Goal: Transaction & Acquisition: Purchase product/service

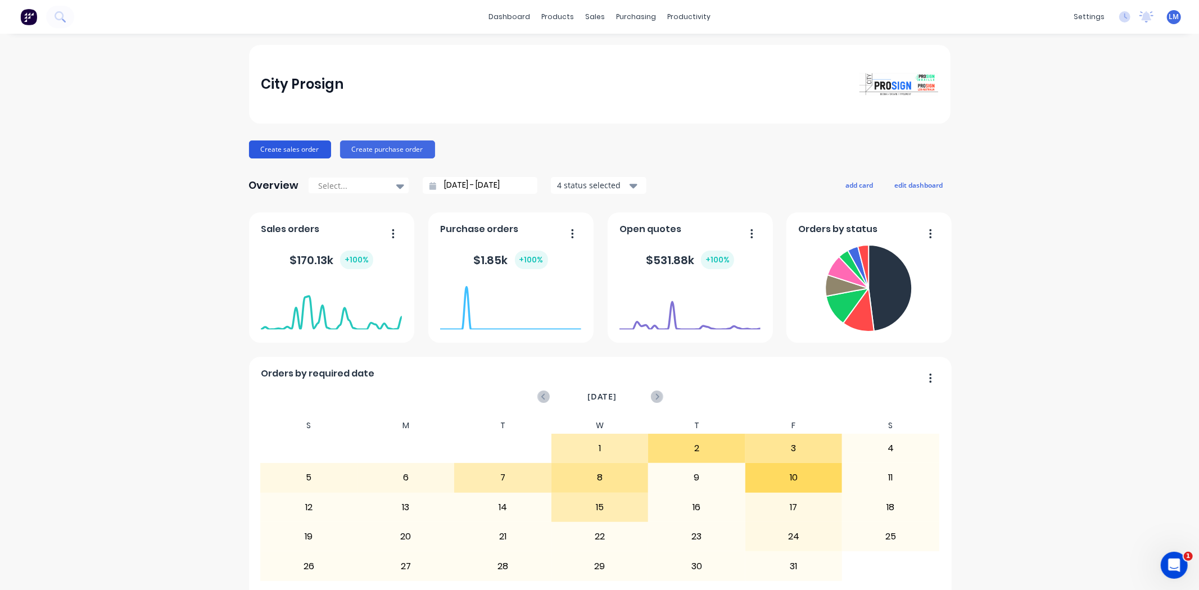
click at [280, 152] on button "Create sales order" at bounding box center [290, 149] width 82 height 18
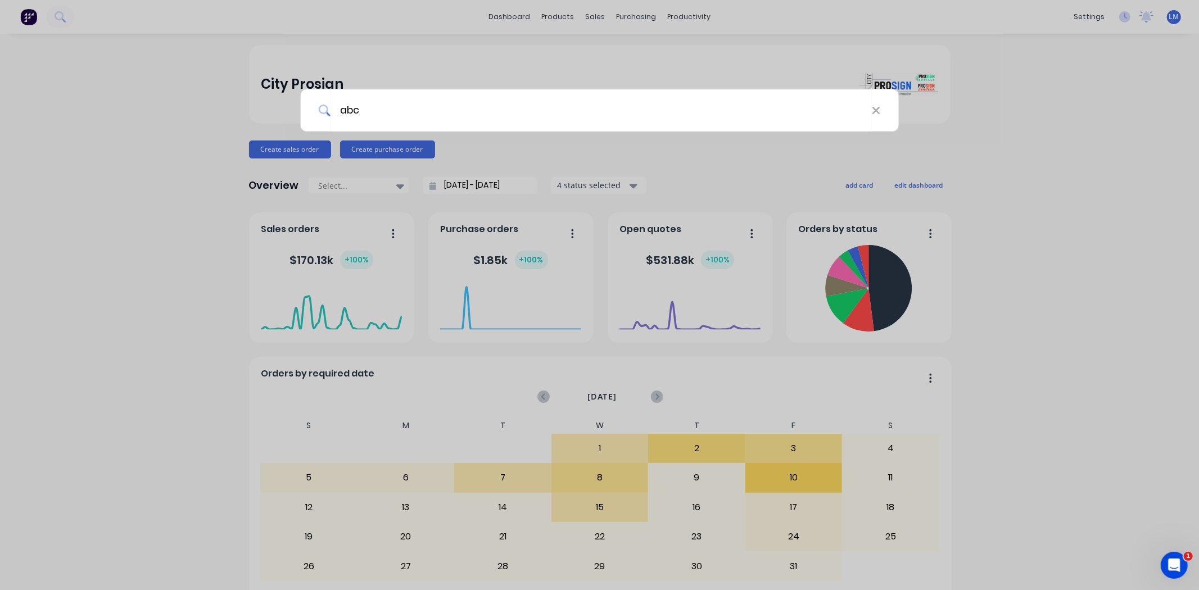
type input "abc"
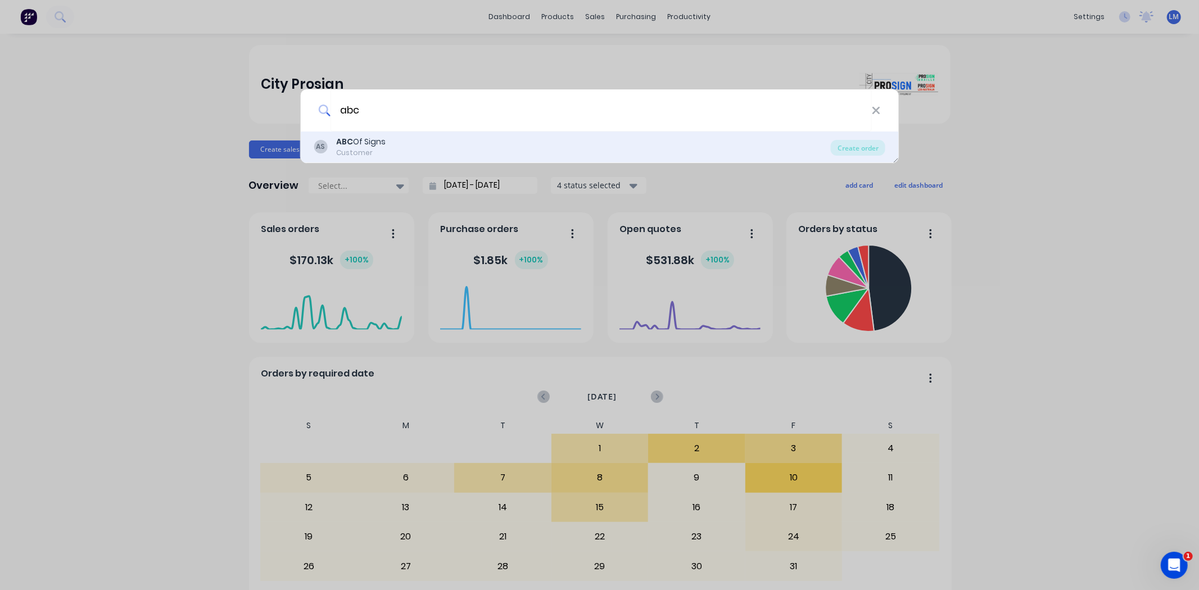
click at [450, 139] on div "AS ABC Of Signs Customer" at bounding box center [572, 147] width 517 height 22
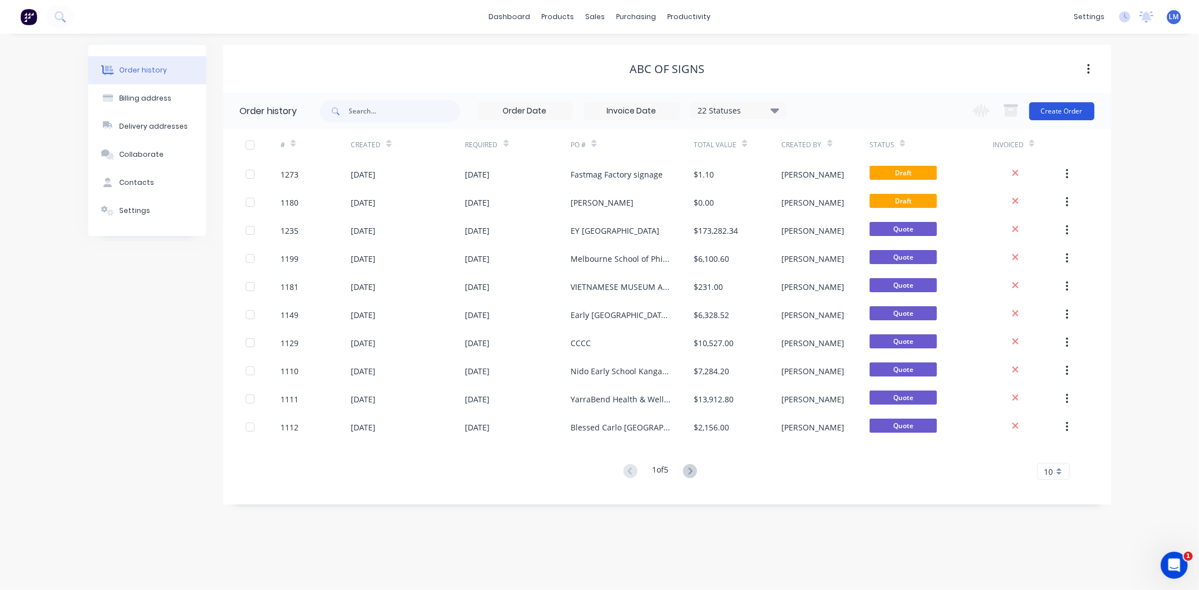
click at [1079, 108] on button "Create Order" at bounding box center [1061, 111] width 65 height 18
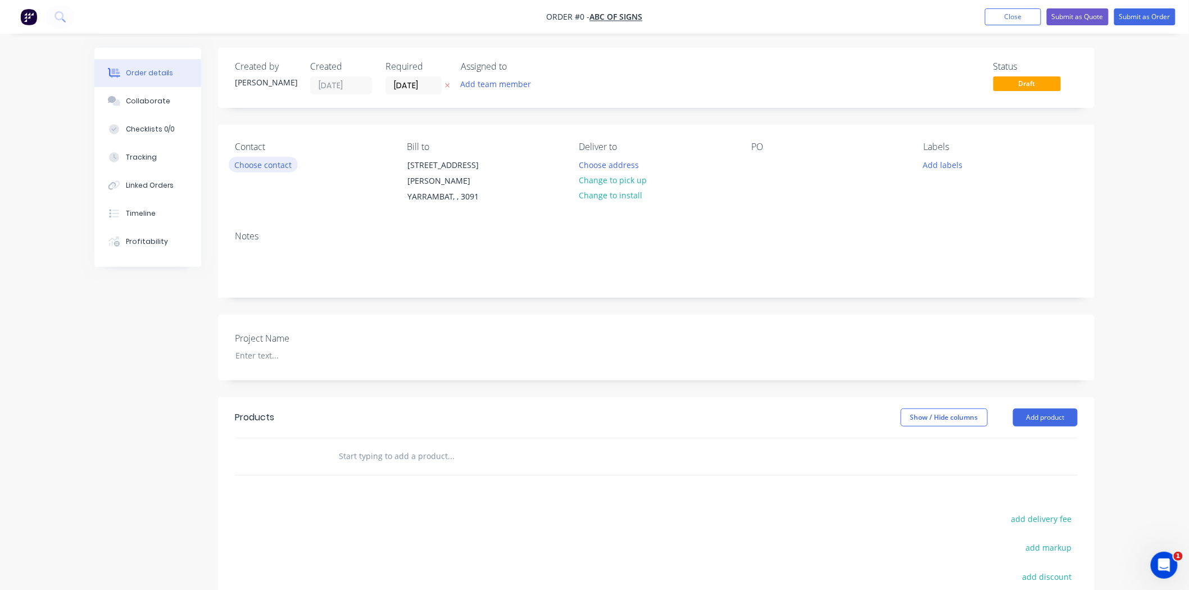
click at [257, 163] on button "Choose contact" at bounding box center [263, 164] width 69 height 15
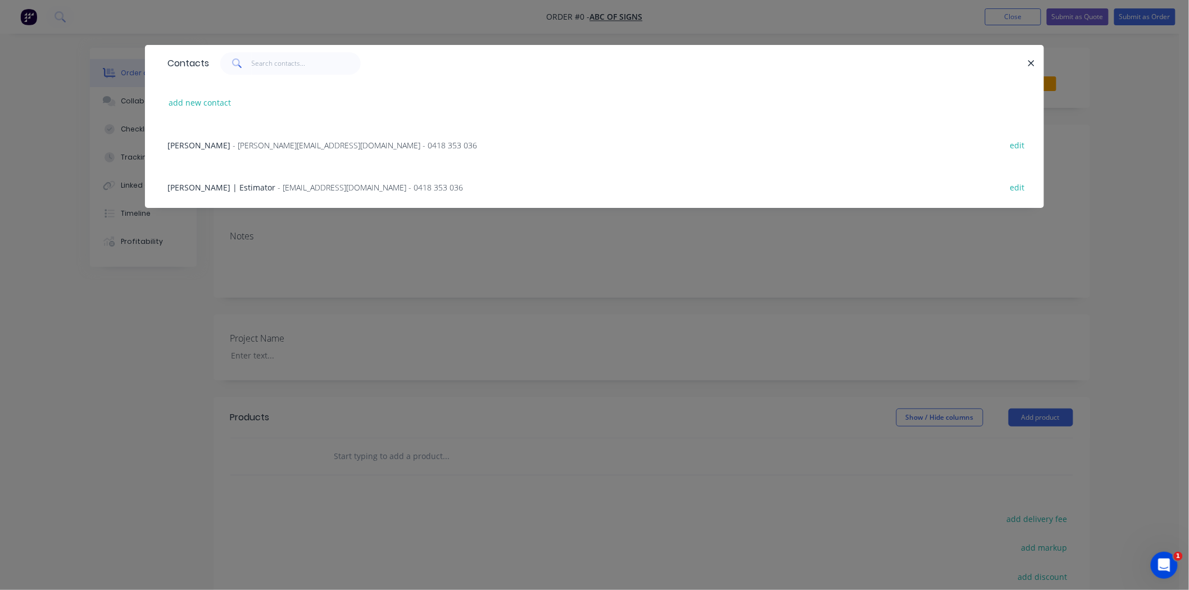
click at [261, 145] on span "- [PERSON_NAME][EMAIL_ADDRESS][DOMAIN_NAME] - 0418 353 036" at bounding box center [355, 145] width 244 height 11
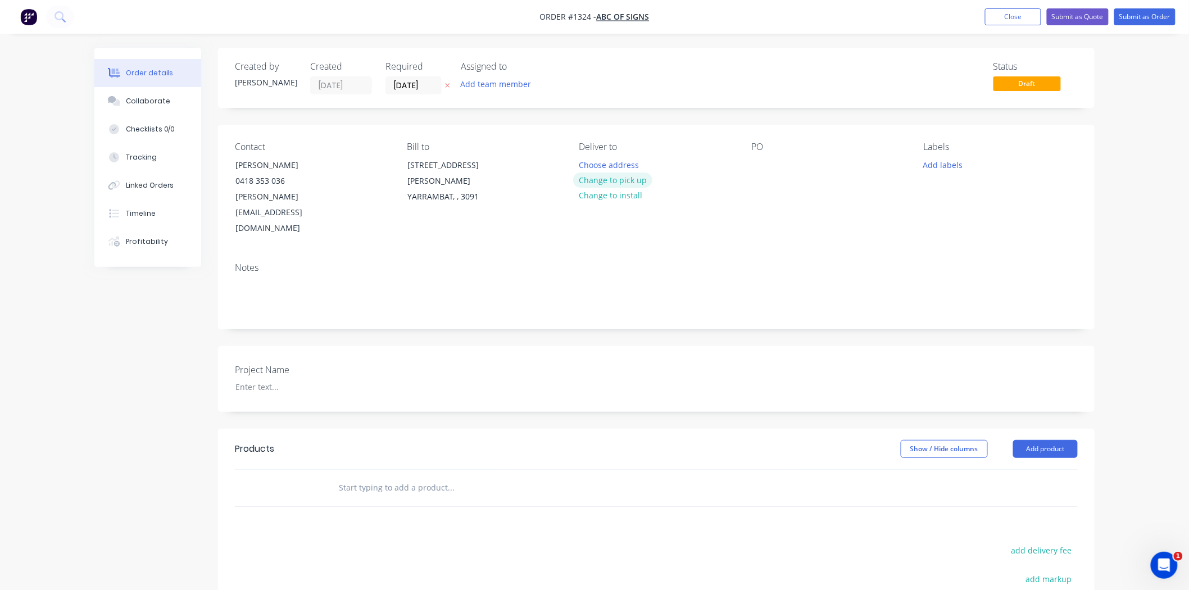
click at [611, 177] on button "Change to pick up" at bounding box center [613, 180] width 80 height 15
click at [761, 169] on div at bounding box center [760, 165] width 18 height 16
drag, startPoint x: 801, startPoint y: 163, endPoint x: 741, endPoint y: 163, distance: 60.7
click at [741, 163] on div "Contact [PERSON_NAME] [PHONE_NUMBER] [PERSON_NAME][EMAIL_ADDRESS][DOMAIN_NAME] …" at bounding box center [656, 189] width 877 height 129
copy div "Trends Rugs"
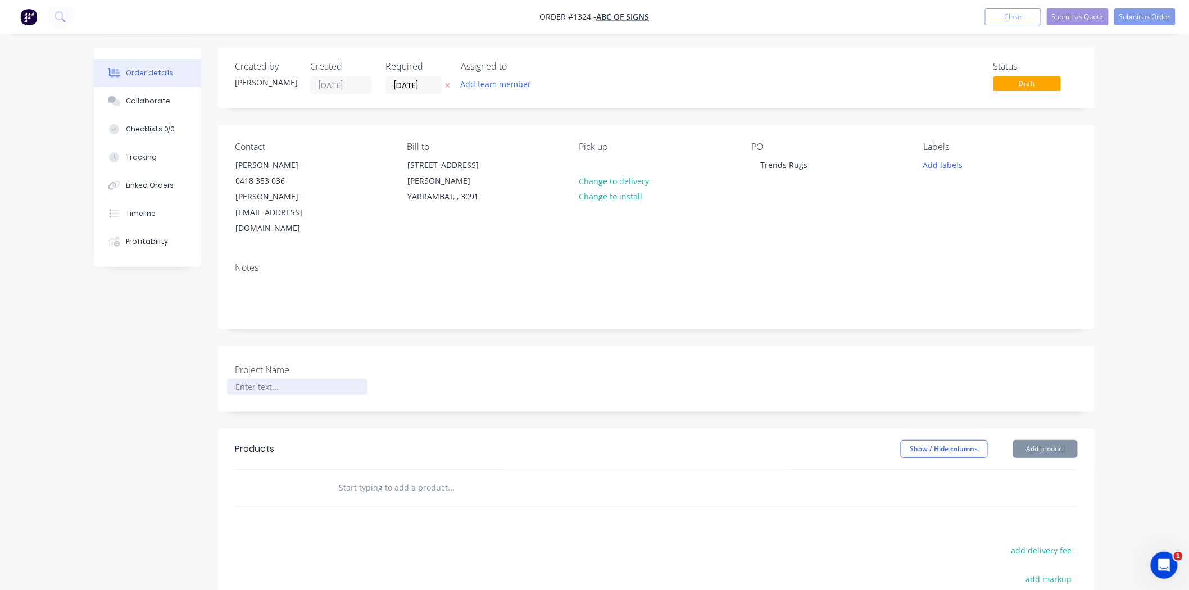
click at [271, 379] on div at bounding box center [297, 387] width 140 height 16
paste div
click at [362, 477] on input "text" at bounding box center [450, 488] width 225 height 22
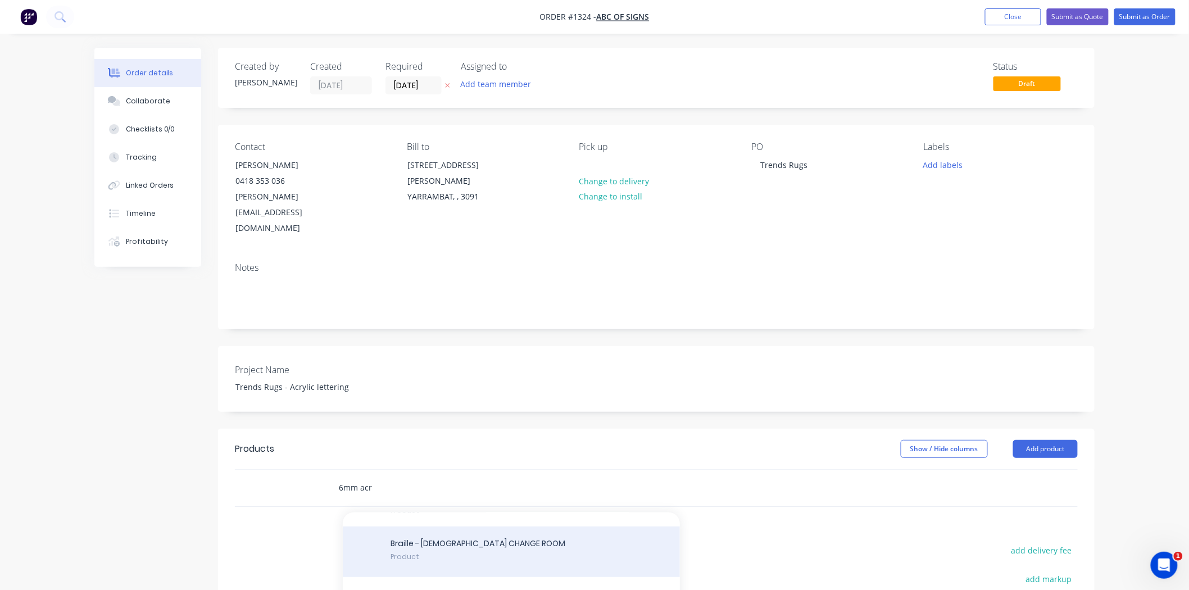
scroll to position [339, 0]
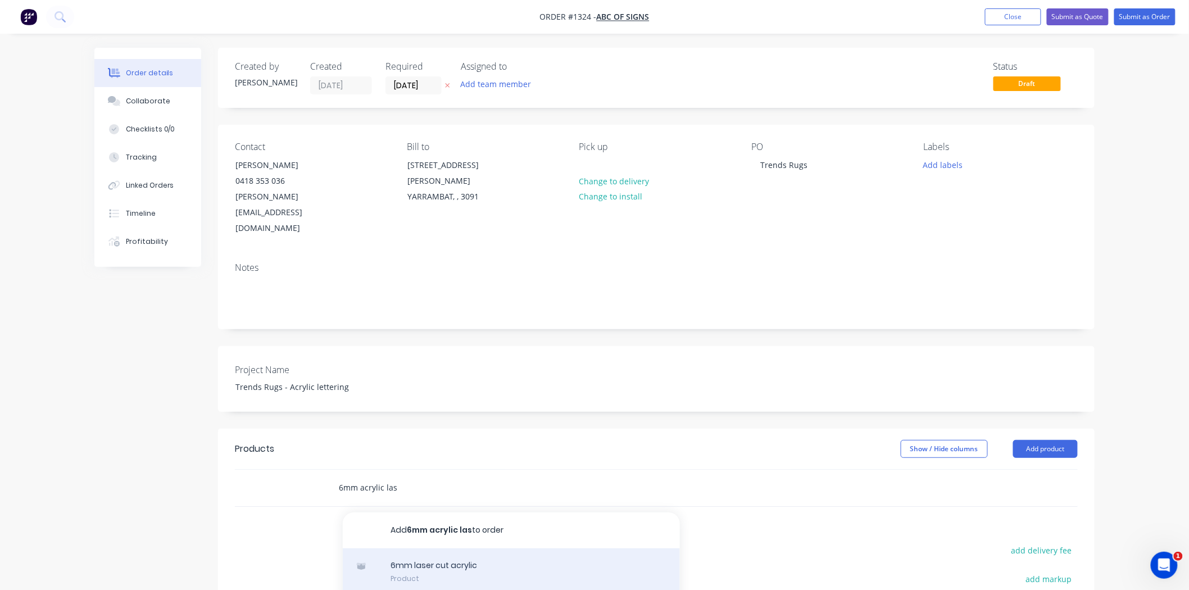
type input "6mm acrylic las"
click at [463, 548] on div "6mm laser cut acrylic Product" at bounding box center [511, 571] width 337 height 47
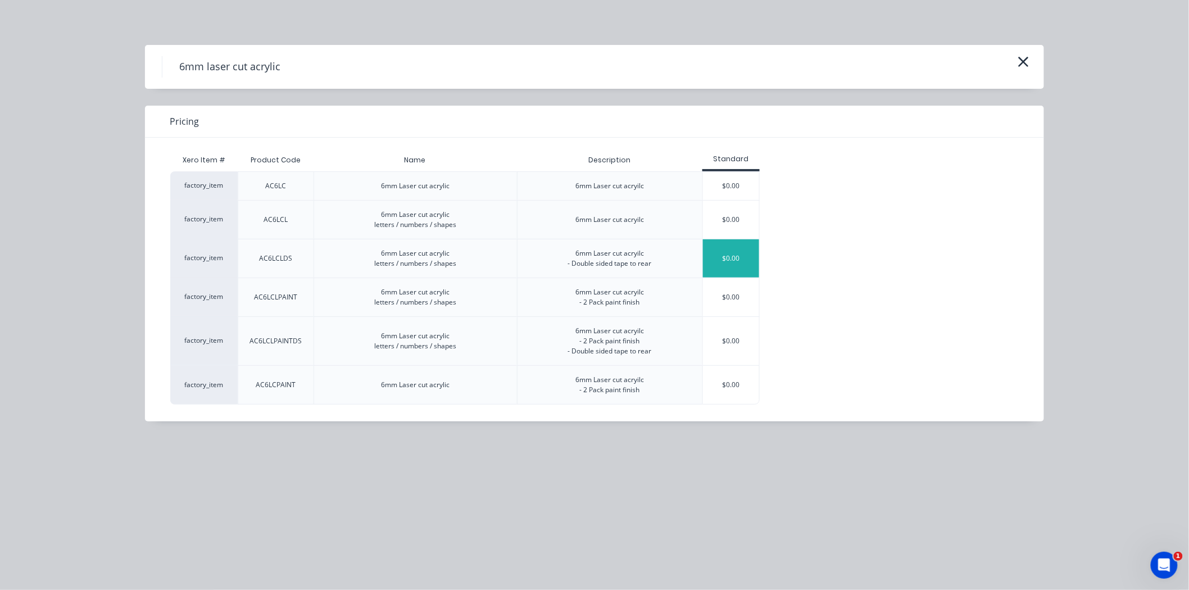
click at [737, 249] on div "$0.00" at bounding box center [731, 258] width 56 height 38
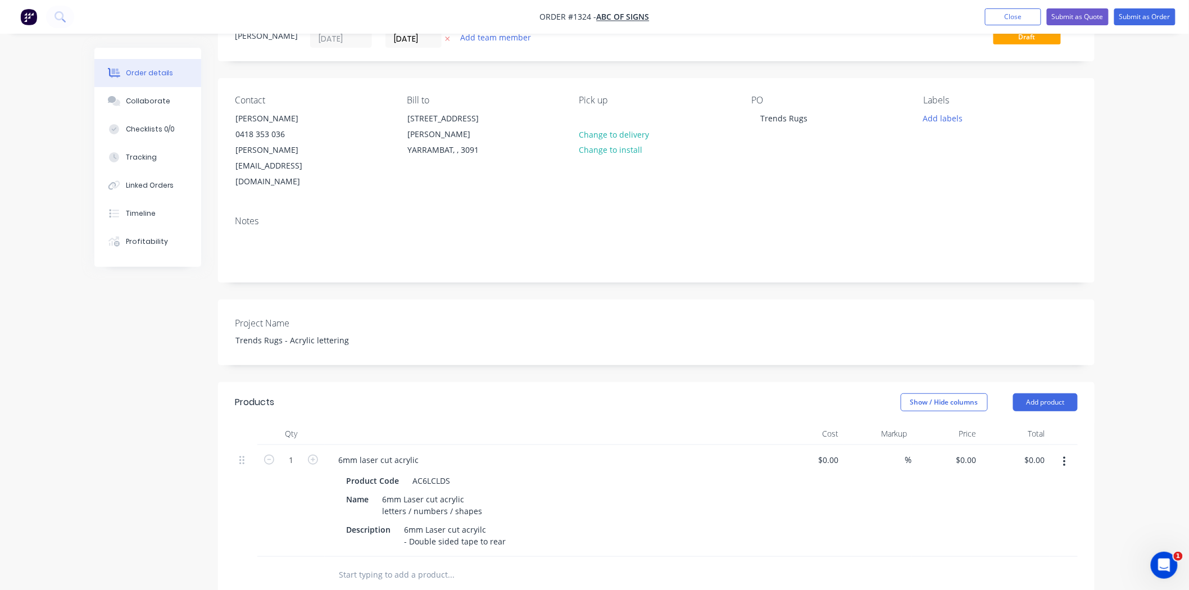
scroll to position [125, 0]
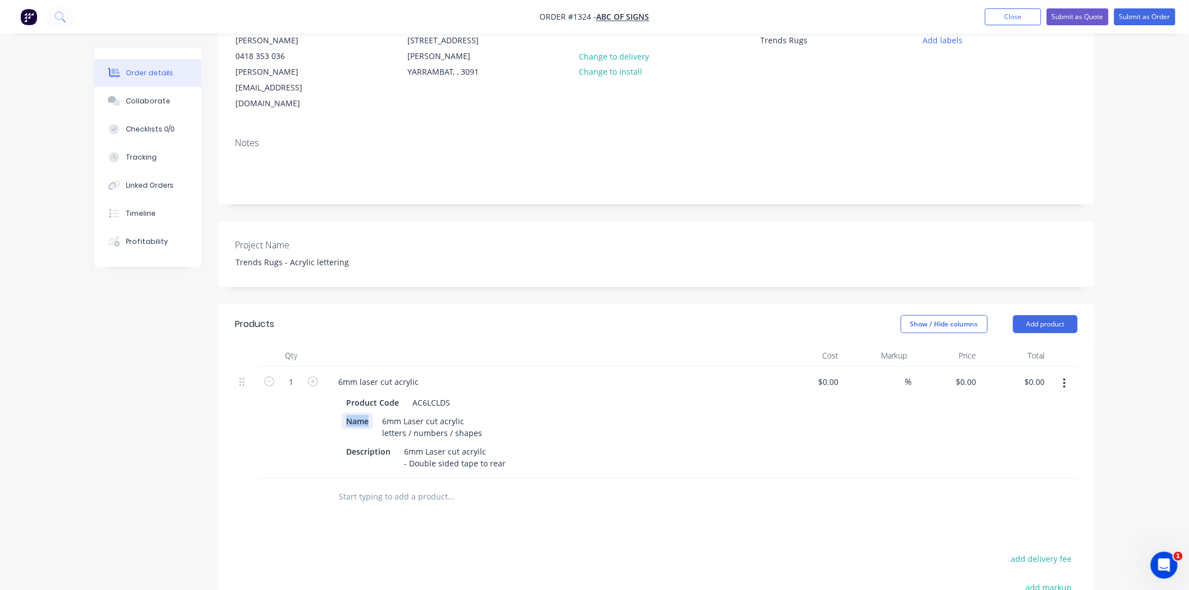
drag, startPoint x: 375, startPoint y: 387, endPoint x: 337, endPoint y: 384, distance: 37.7
click at [337, 392] on div "Product Code AC6LCLDS Name 6mm Laser cut acrylic letters / numbers / shapes Des…" at bounding box center [549, 431] width 441 height 79
drag, startPoint x: 365, startPoint y: 389, endPoint x: 488, endPoint y: 409, distance: 124.1
click at [487, 409] on div "Product Code AC6LCLDS 6mm Laser cut acrylic letters / numbers / shapes Descript…" at bounding box center [549, 431] width 441 height 79
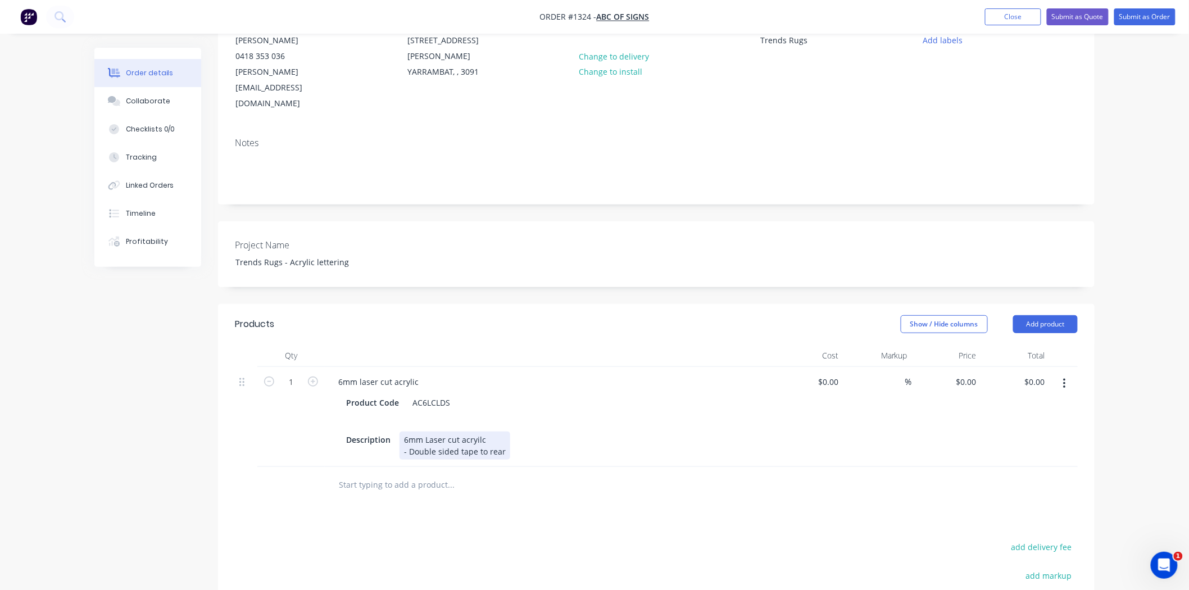
click at [460, 432] on div "6mm Laser cut acryilc - Double sided tape to rear" at bounding box center [455, 446] width 111 height 28
click at [509, 432] on div "6mm Laser cut WHITE acrylic - Double sided tape to rear" at bounding box center [458, 446] width 117 height 28
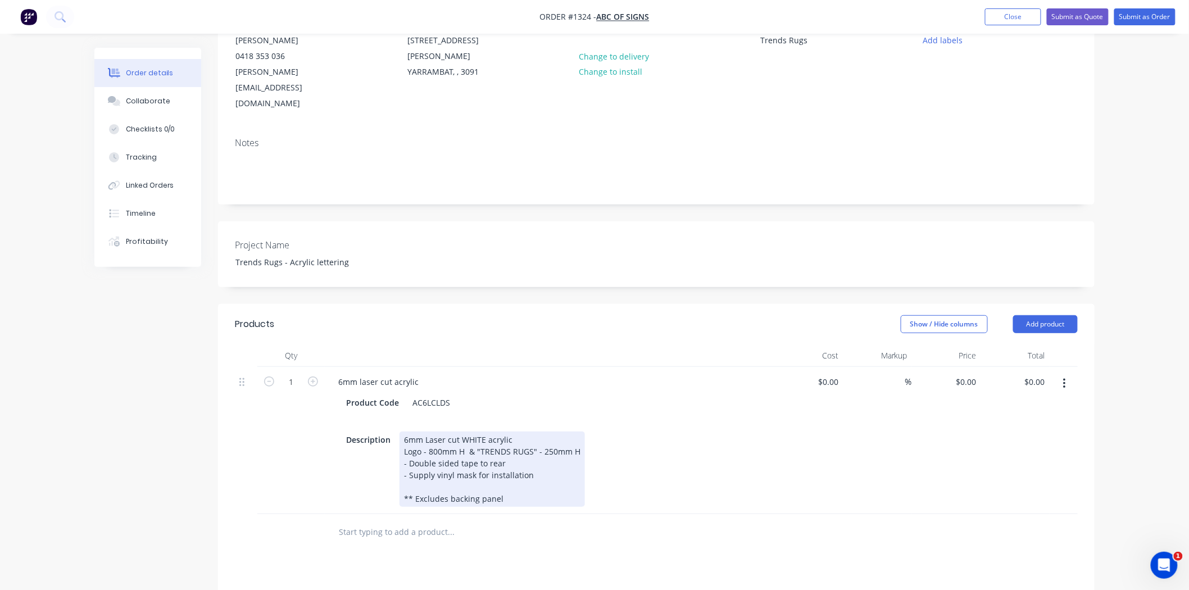
click at [773, 408] on div "6mm laser cut acrylic Product Code AC6LCLDS Description 6mm Laser cut WHITE acr…" at bounding box center [550, 440] width 450 height 147
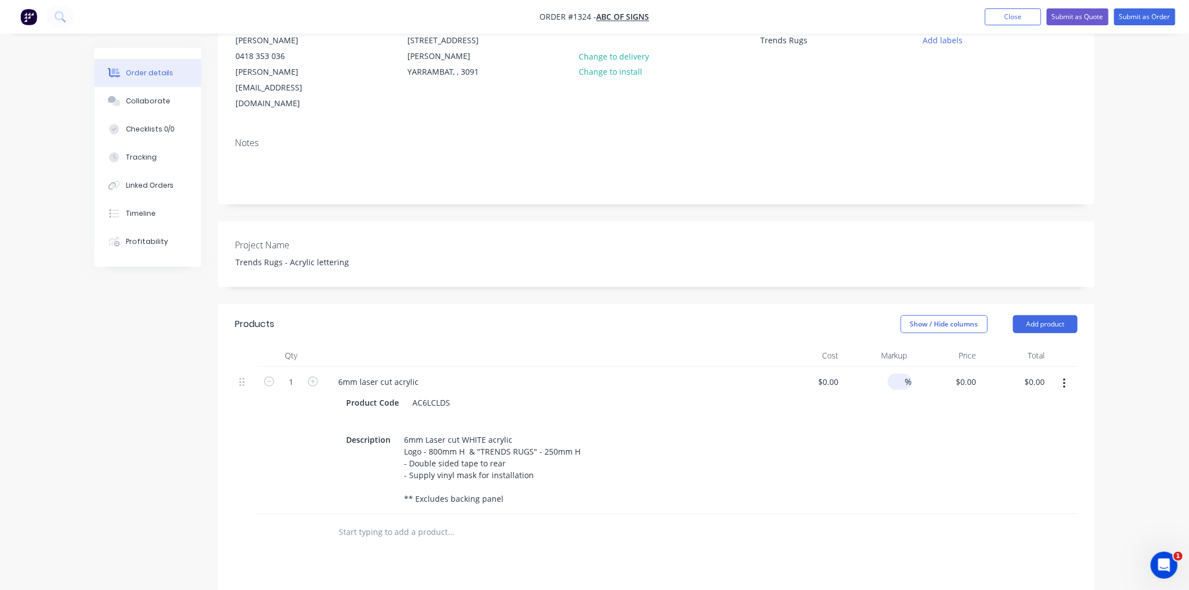
click at [902, 374] on input at bounding box center [898, 382] width 13 height 16
type input "45"
click at [829, 374] on div at bounding box center [834, 382] width 17 height 16
type input "$400.00"
type input "$580.00"
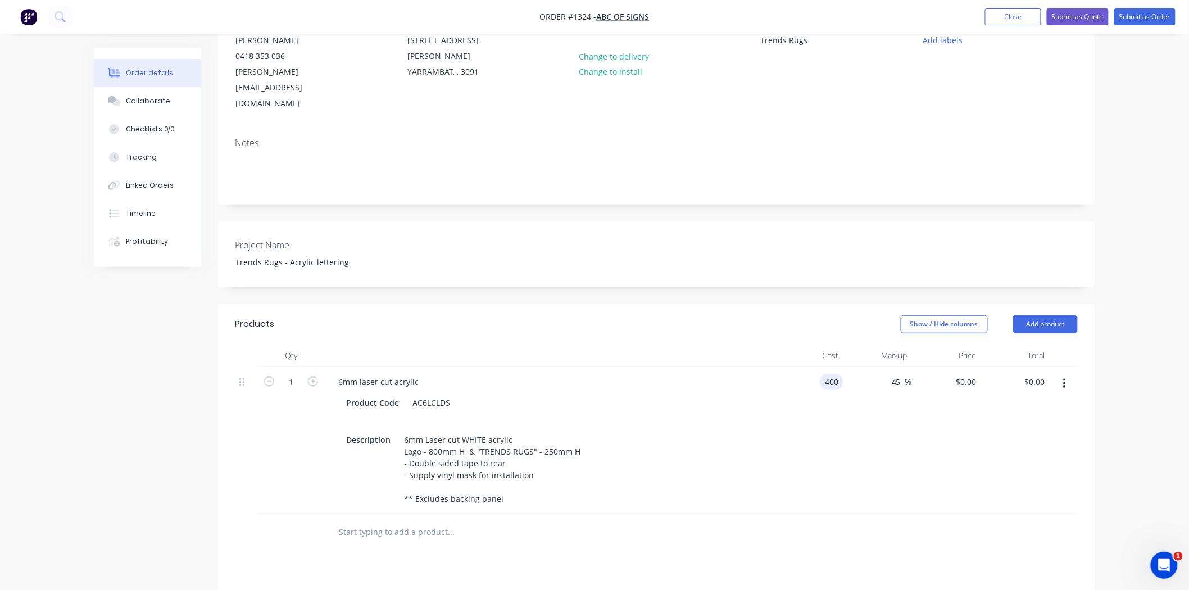
type input "$580.00"
click at [864, 465] on div "45 45 %" at bounding box center [878, 440] width 69 height 147
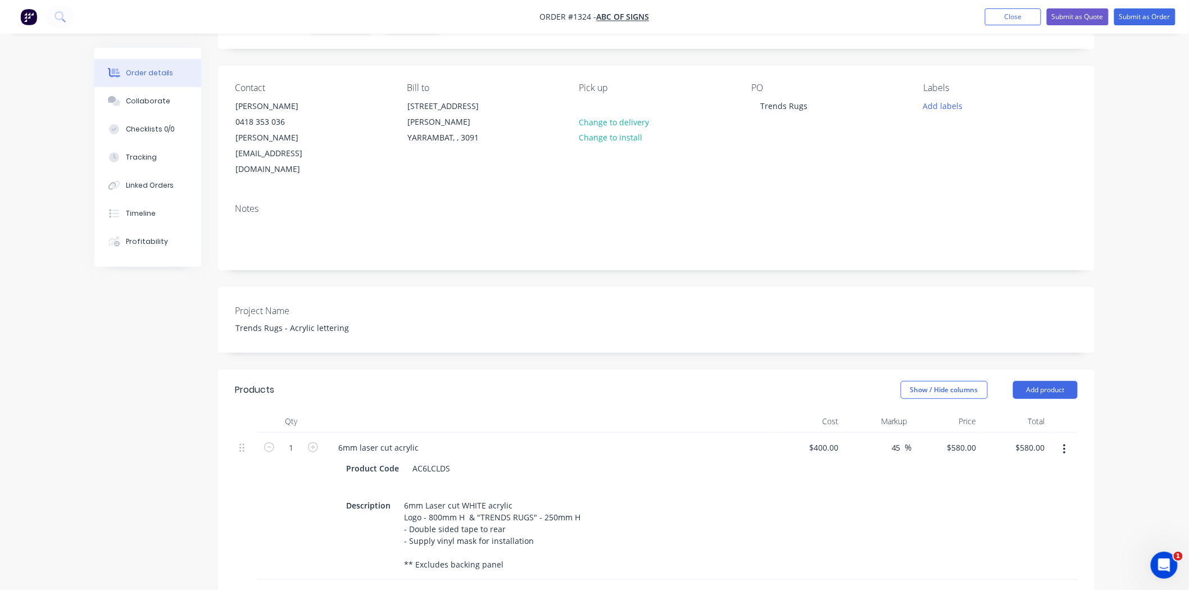
scroll to position [0, 0]
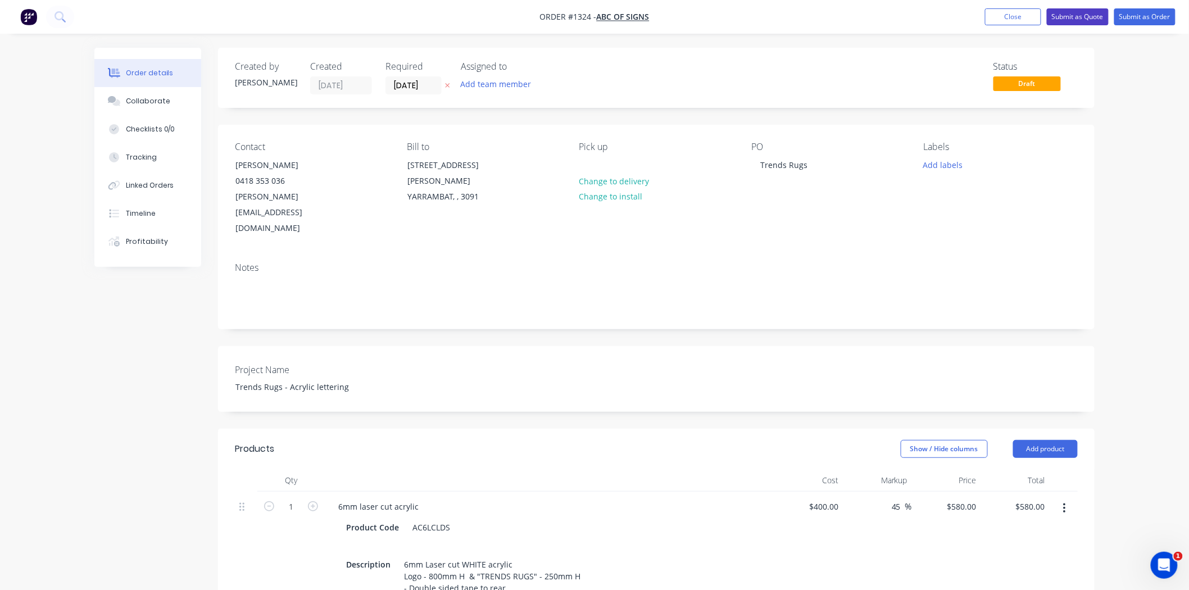
click at [1083, 17] on button "Submit as Quote" at bounding box center [1078, 16] width 62 height 17
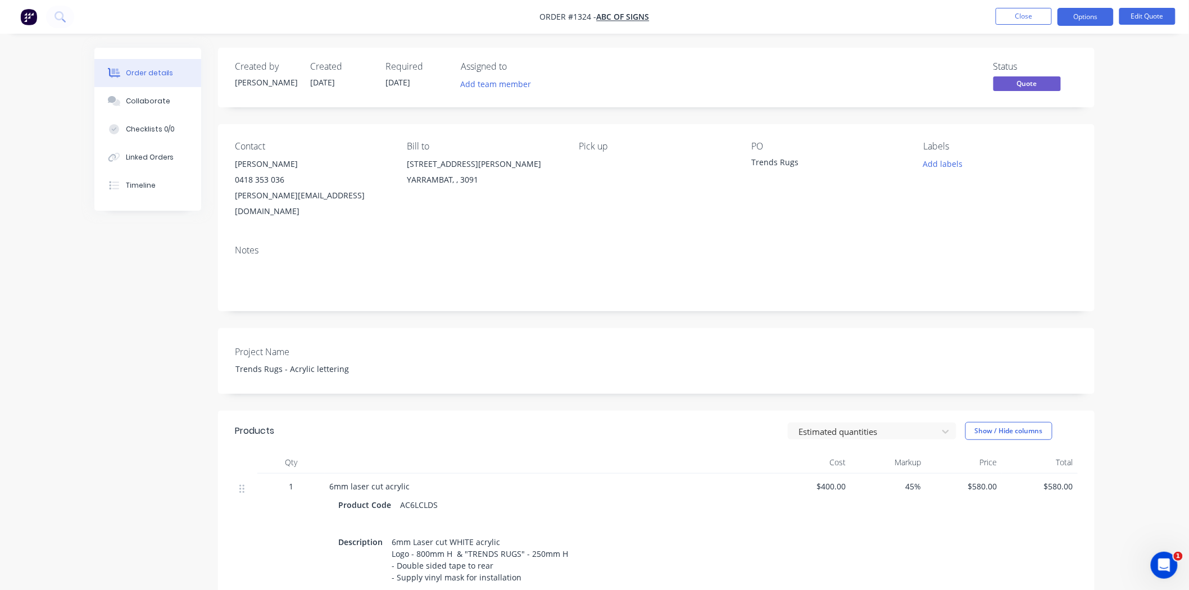
click at [1083, 16] on button "Options" at bounding box center [1086, 17] width 56 height 18
click at [1044, 67] on div "Quote" at bounding box center [1051, 68] width 103 height 16
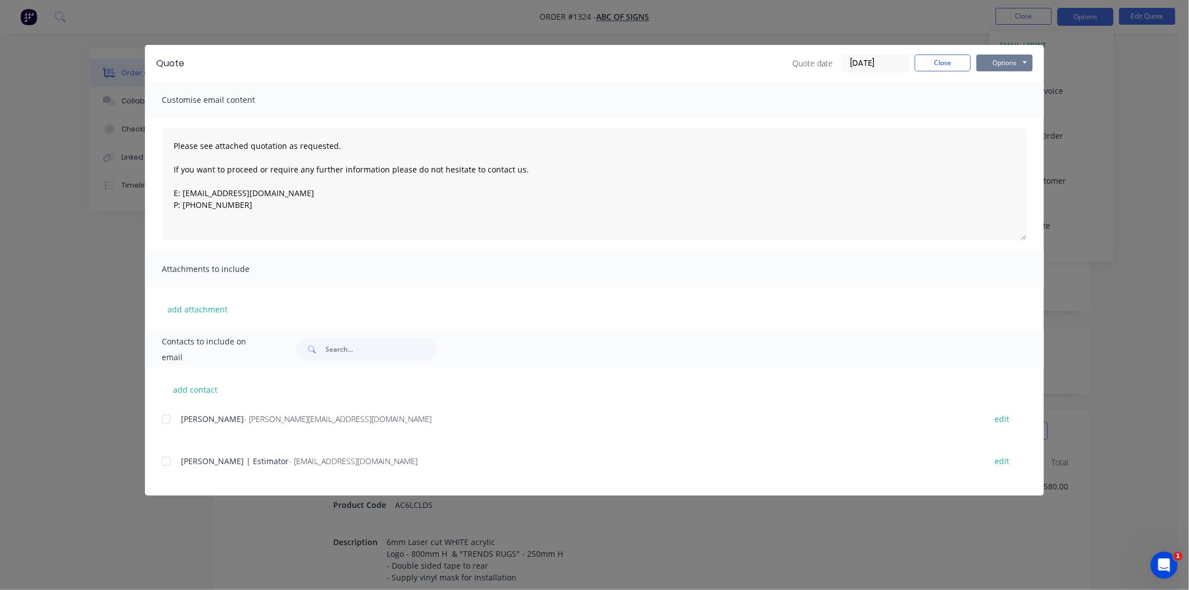
click at [1012, 66] on button "Options" at bounding box center [1005, 63] width 56 height 17
click at [1004, 98] on button "Print" at bounding box center [1013, 101] width 72 height 19
click at [935, 61] on button "Close" at bounding box center [943, 63] width 56 height 17
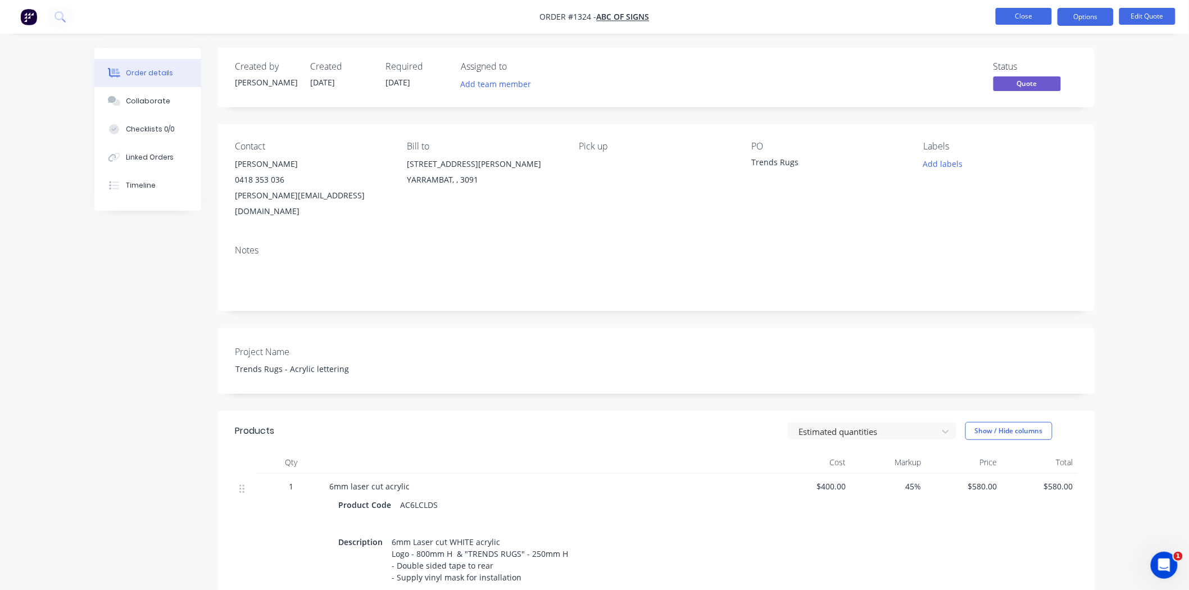
click at [1023, 20] on button "Close" at bounding box center [1024, 16] width 56 height 17
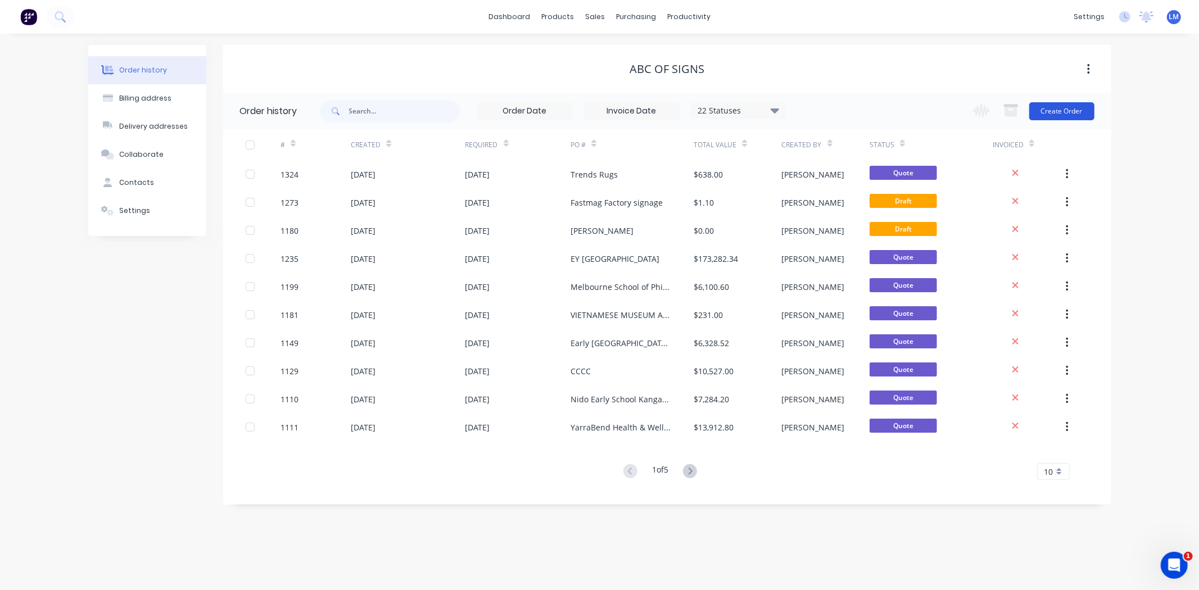
click at [1054, 111] on button "Create Order" at bounding box center [1061, 111] width 65 height 18
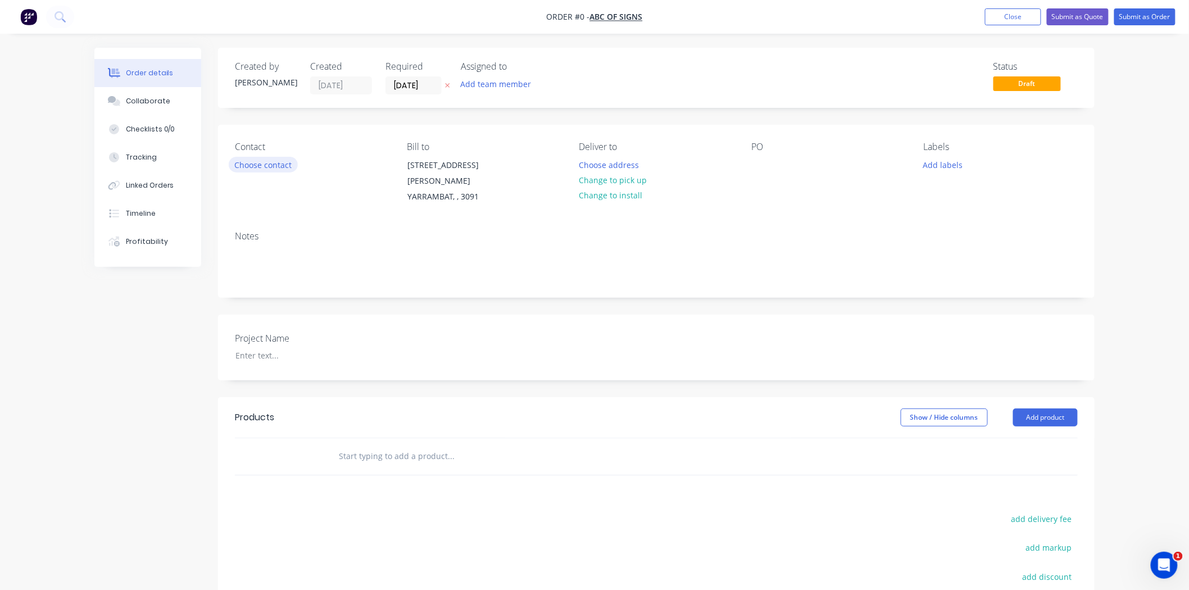
click at [271, 159] on button "Choose contact" at bounding box center [263, 164] width 69 height 15
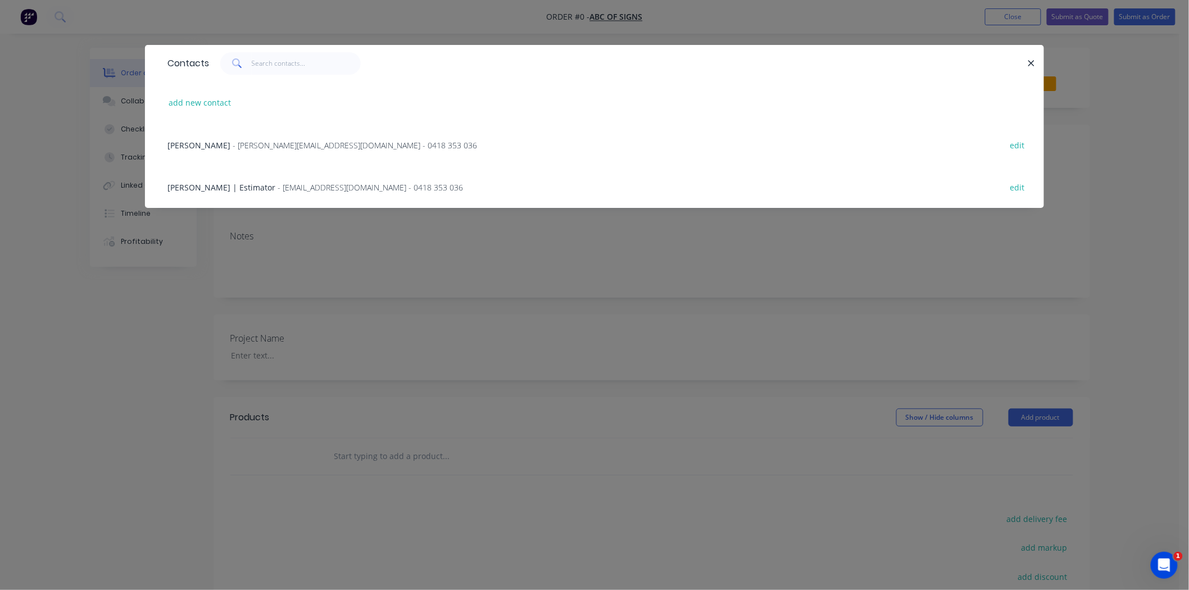
click at [262, 144] on span "- [PERSON_NAME][EMAIL_ADDRESS][DOMAIN_NAME] - 0418 353 036" at bounding box center [355, 145] width 244 height 11
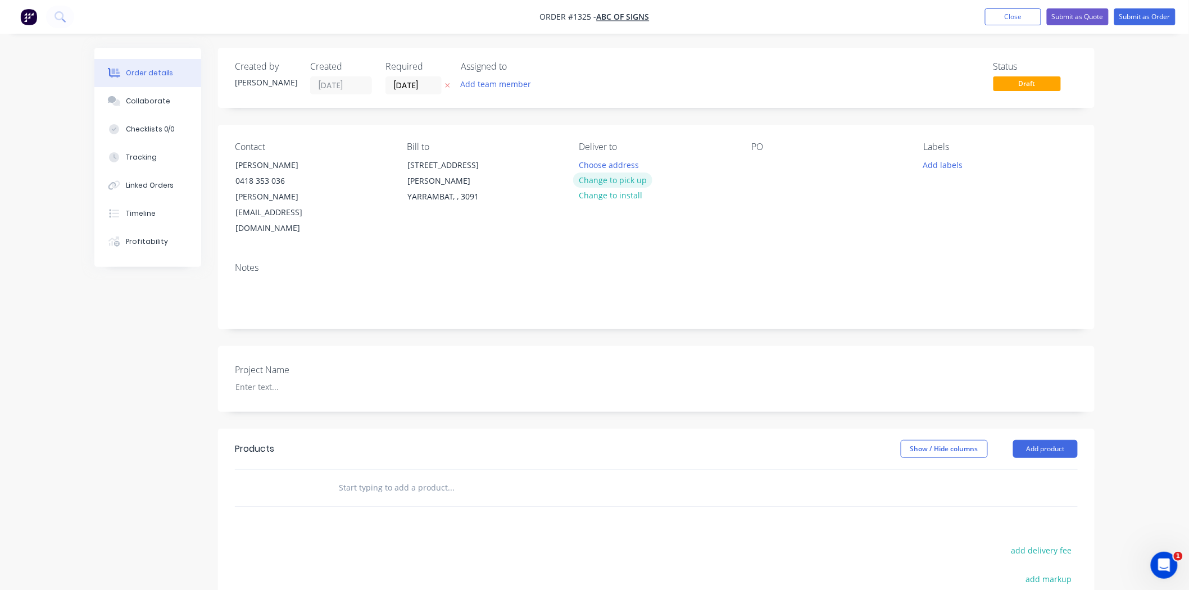
click at [619, 180] on button "Change to pick up" at bounding box center [613, 180] width 80 height 15
click at [760, 155] on div "PO" at bounding box center [828, 189] width 154 height 95
click at [760, 166] on div at bounding box center [760, 165] width 18 height 16
paste div
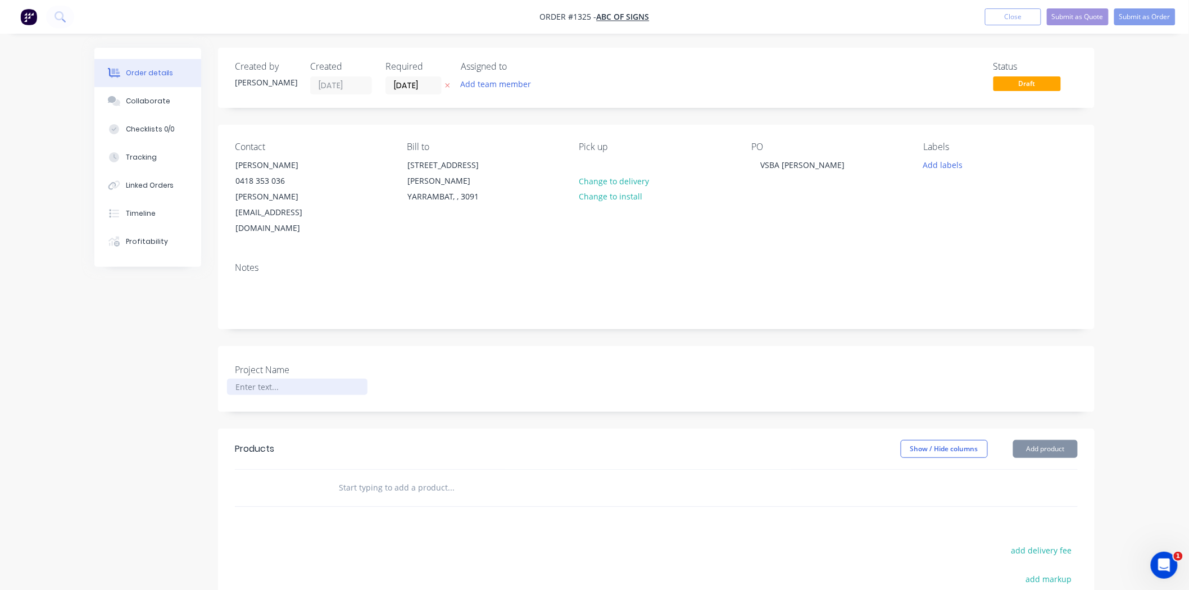
click at [255, 379] on div at bounding box center [297, 387] width 140 height 16
paste div
click at [366, 477] on input "text" at bounding box center [450, 488] width 225 height 22
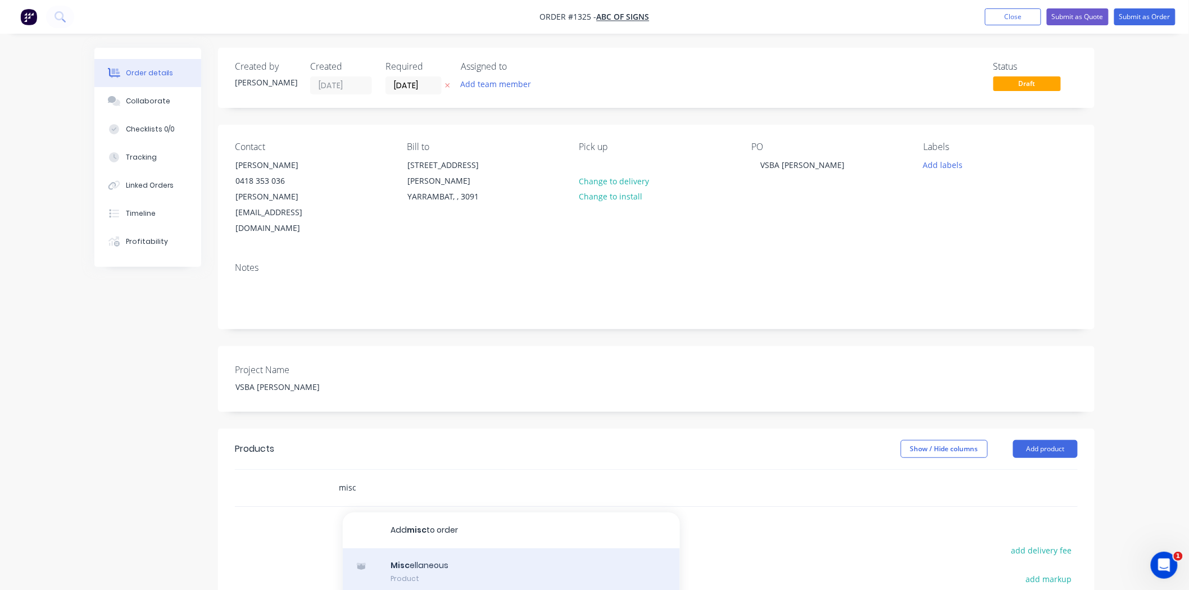
type input "misc"
click at [455, 548] on div "Misc ellaneous Product" at bounding box center [511, 571] width 337 height 47
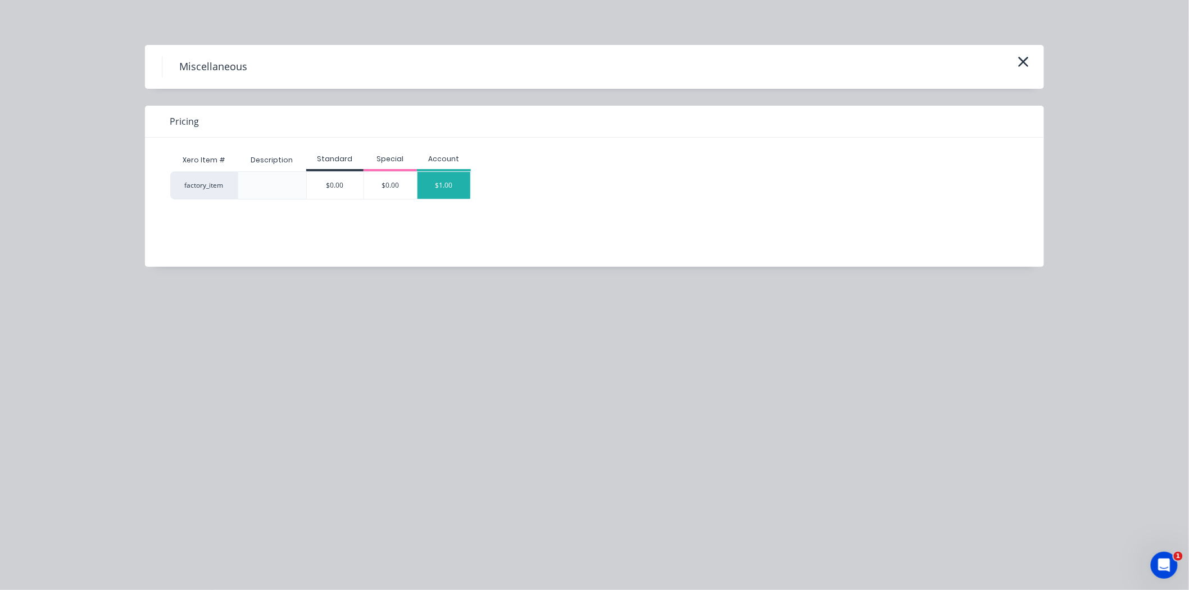
click at [447, 180] on div "$1.00" at bounding box center [444, 185] width 53 height 27
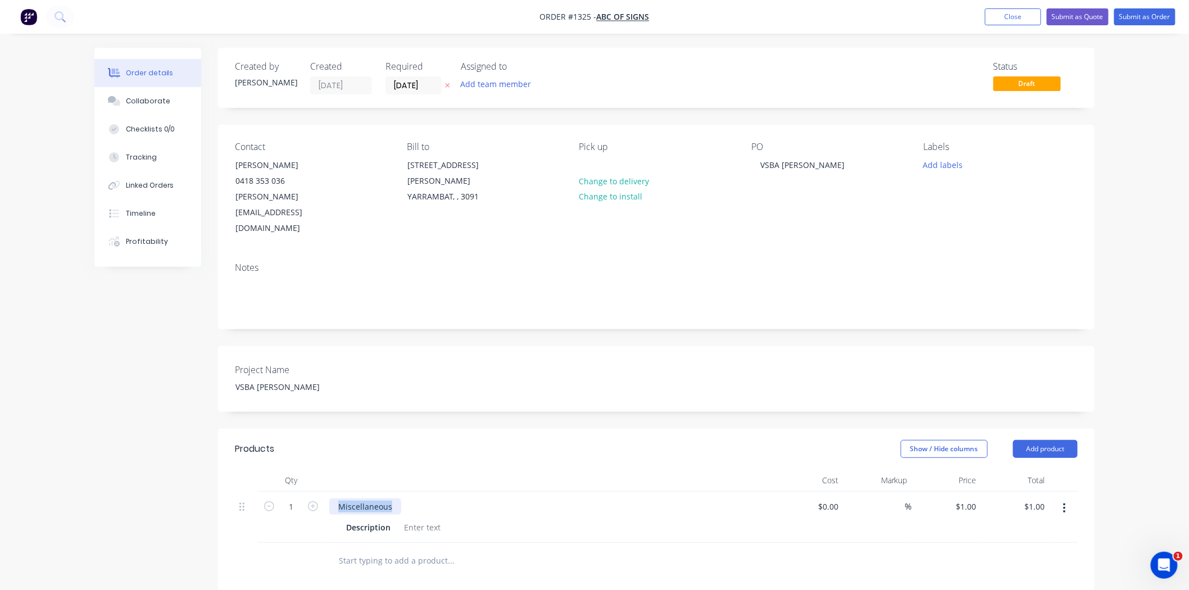
drag, startPoint x: 354, startPoint y: 471, endPoint x: 327, endPoint y: 471, distance: 27.5
click at [328, 492] on div "Miscellaneous Description" at bounding box center [550, 517] width 450 height 51
click at [424, 519] on div at bounding box center [423, 527] width 46 height 16
click at [427, 519] on div at bounding box center [423, 527] width 46 height 16
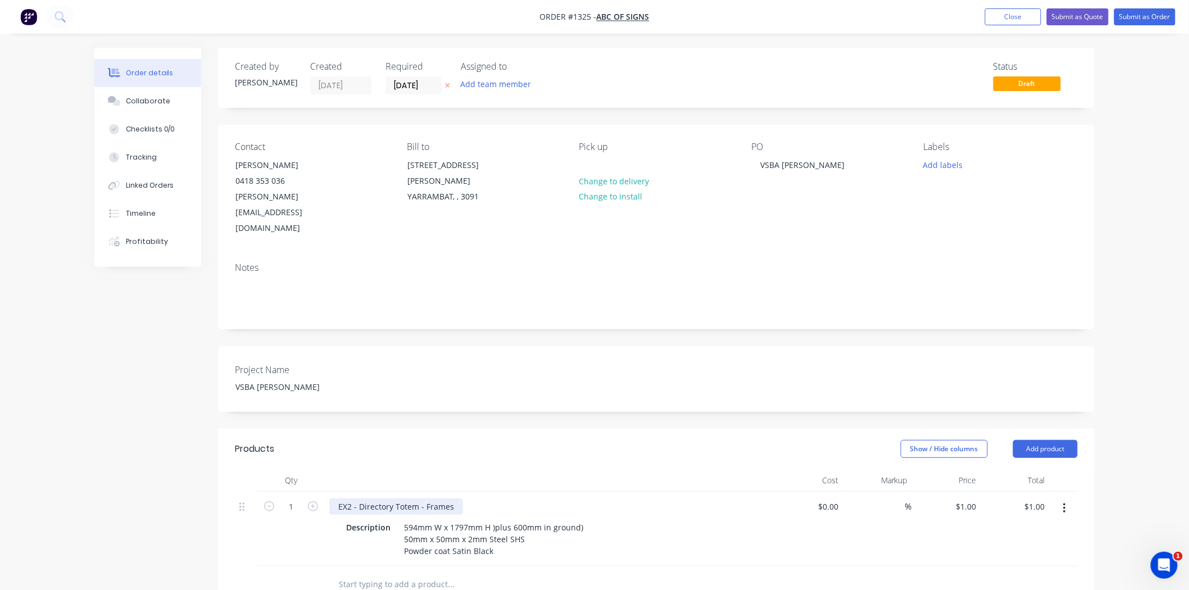
click at [455, 498] on div "EX2 - Directory Totem - Frames" at bounding box center [396, 506] width 134 height 16
click at [477, 498] on div "EX2 - Directory Totem - Frames - Direcr inbed" at bounding box center [423, 506] width 188 height 16
click at [627, 519] on div "Description 594mm W x 1797mm H )plus 600mm in ground) 50mm x 50mm x 2mm Steel S…" at bounding box center [547, 539] width 411 height 40
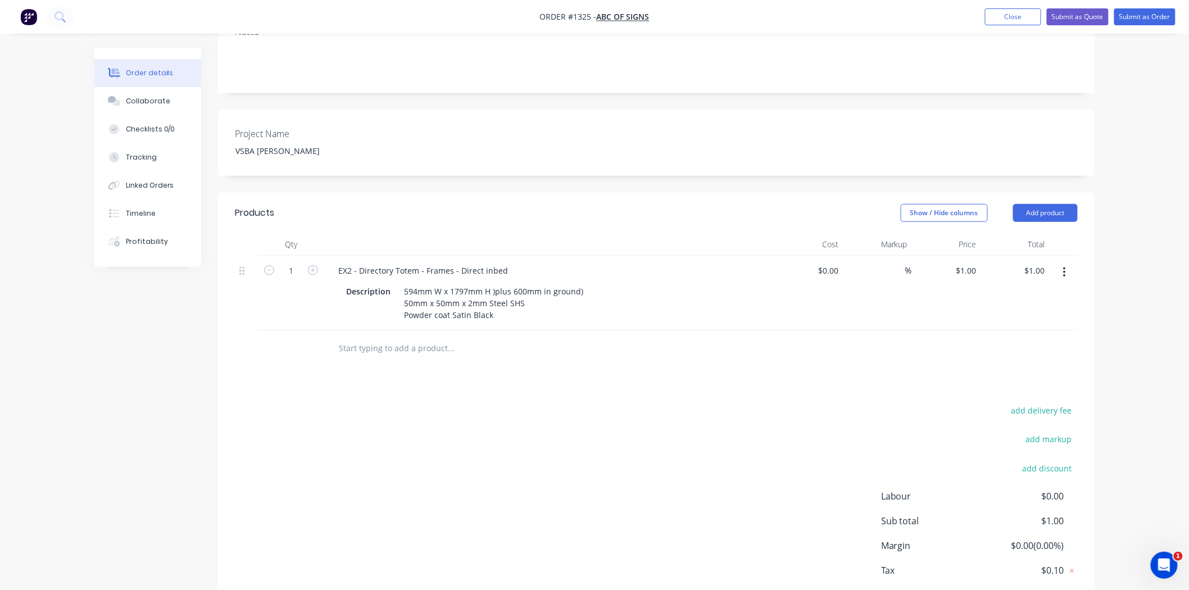
scroll to position [268, 0]
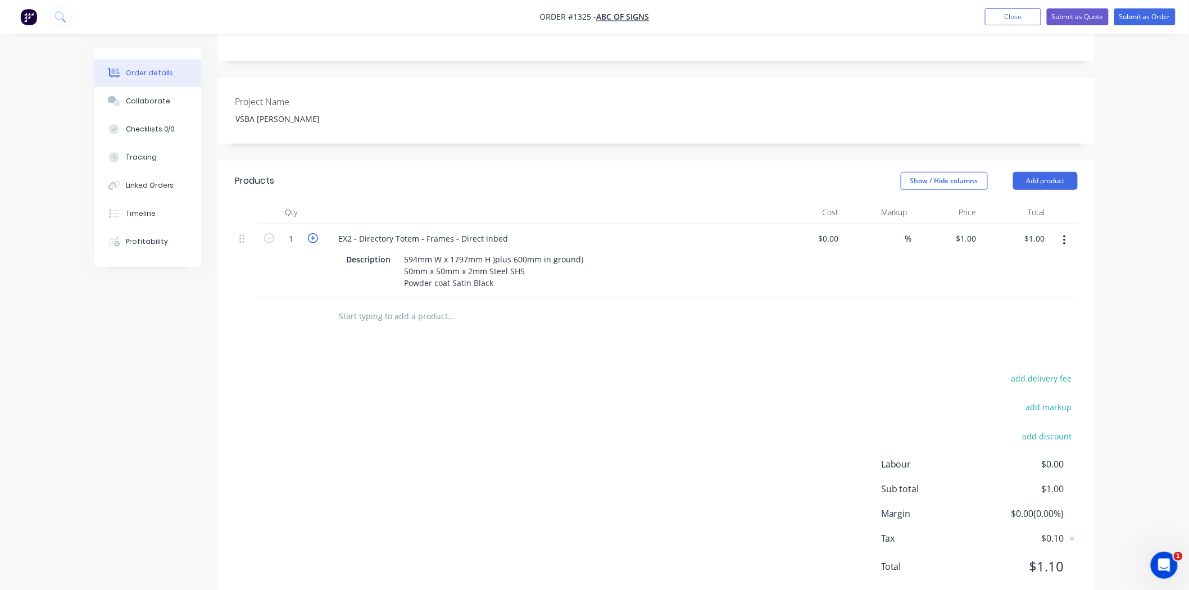
click at [315, 233] on icon "button" at bounding box center [313, 238] width 10 height 10
type input "2"
type input "$2.00"
click at [315, 233] on icon "button" at bounding box center [313, 238] width 10 height 10
type input "3"
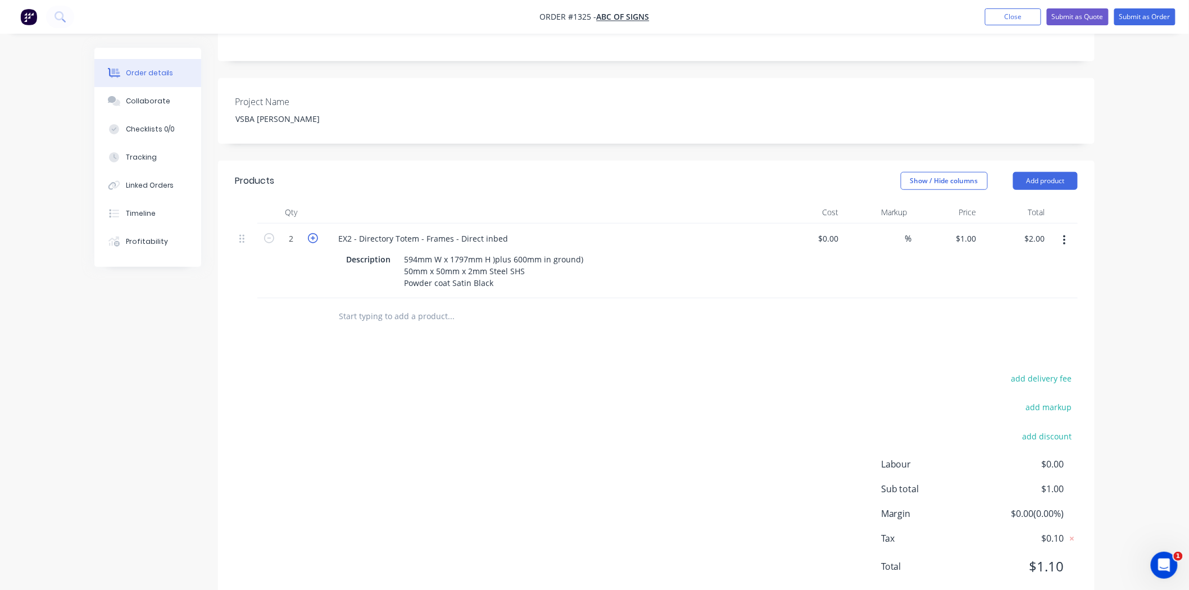
type input "$3.00"
click at [315, 233] on icon "button" at bounding box center [313, 238] width 10 height 10
type input "4"
type input "$4.00"
click at [315, 233] on icon "button" at bounding box center [313, 238] width 10 height 10
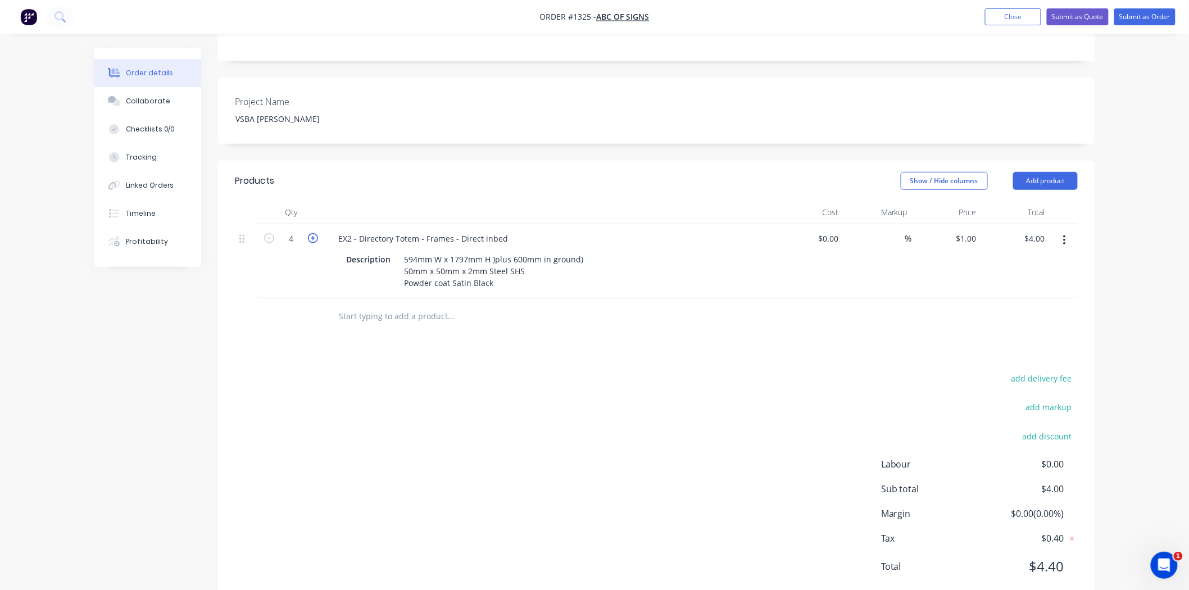
type input "5"
type input "$5.00"
click at [315, 233] on icon "button" at bounding box center [313, 238] width 10 height 10
type input "6"
type input "$6.00"
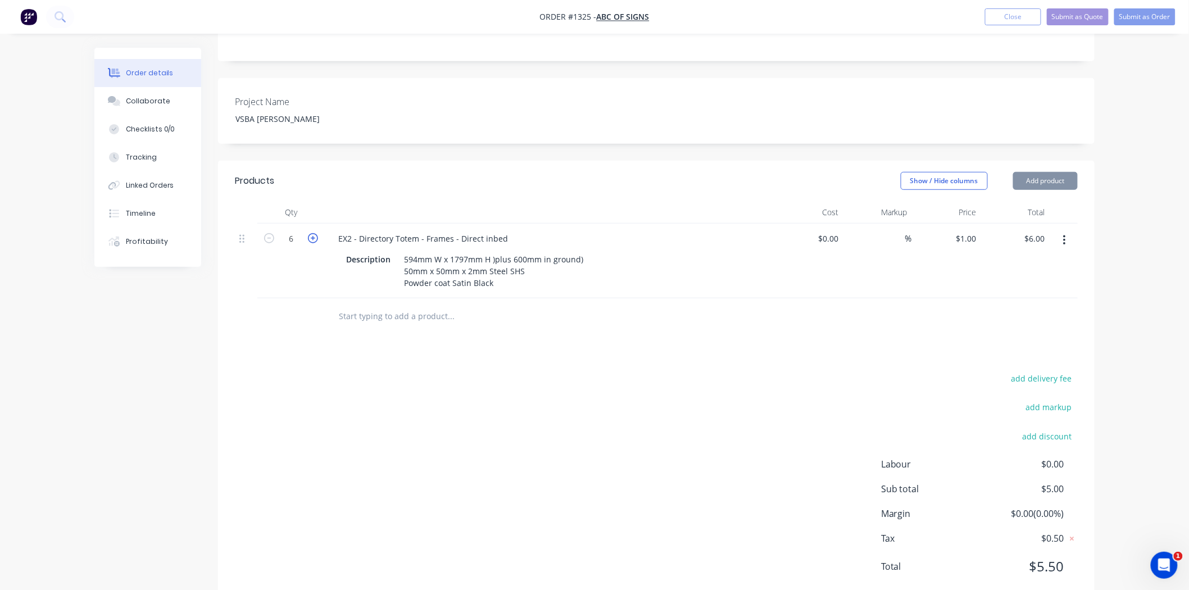
click at [315, 233] on icon "button" at bounding box center [313, 238] width 10 height 10
type input "7"
type input "$7.00"
click at [315, 233] on icon "button" at bounding box center [313, 238] width 10 height 10
type input "8"
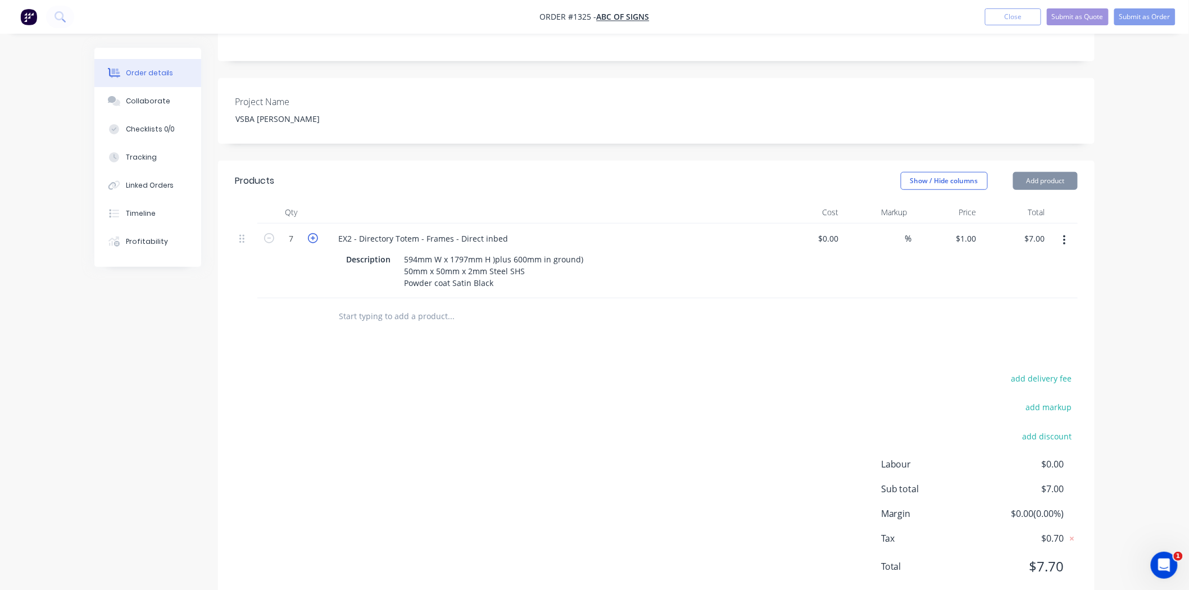
type input "$8.00"
click at [315, 233] on icon "button" at bounding box center [313, 238] width 10 height 10
type input "9"
type input "$9.00"
click at [1064, 235] on icon "button" at bounding box center [1064, 240] width 2 height 10
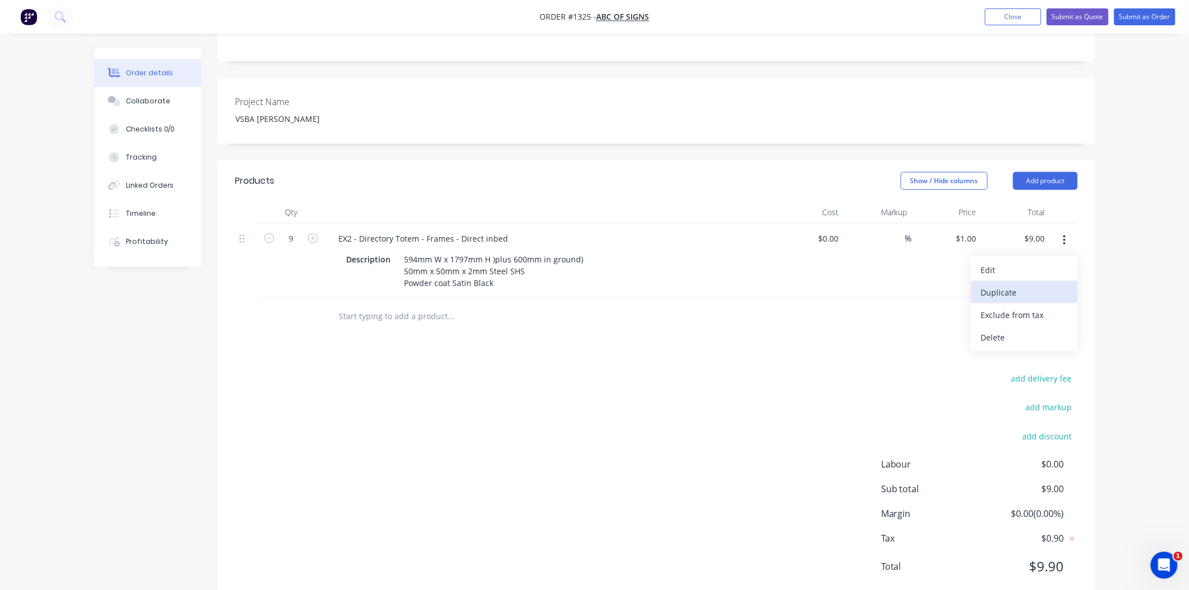
click at [1016, 284] on div "Duplicate" at bounding box center [1024, 292] width 87 height 16
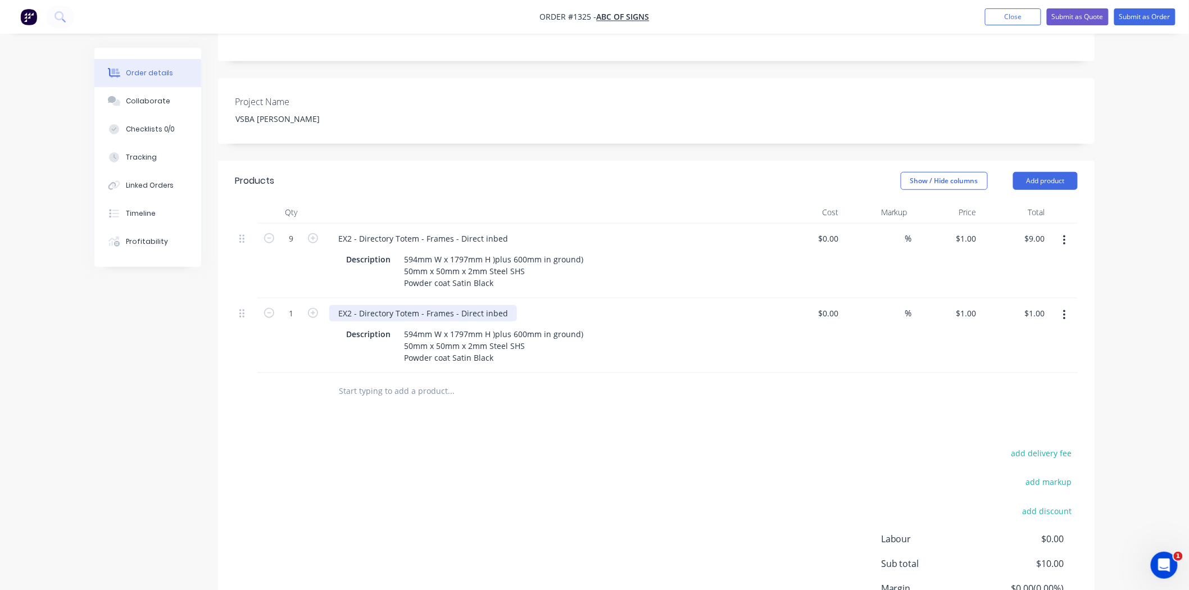
click at [456, 305] on div "EX2 - Directory Totem - Frames - Direct inbed" at bounding box center [423, 313] width 188 height 16
drag, startPoint x: 456, startPoint y: 278, endPoint x: 554, endPoint y: 279, distance: 98.4
click at [554, 305] on div "EX2 - Directory Totem - Frames - Direct inbed" at bounding box center [549, 313] width 441 height 16
click at [1067, 305] on button "button" at bounding box center [1064, 315] width 26 height 20
click at [1023, 359] on div "Duplicate" at bounding box center [1024, 367] width 87 height 16
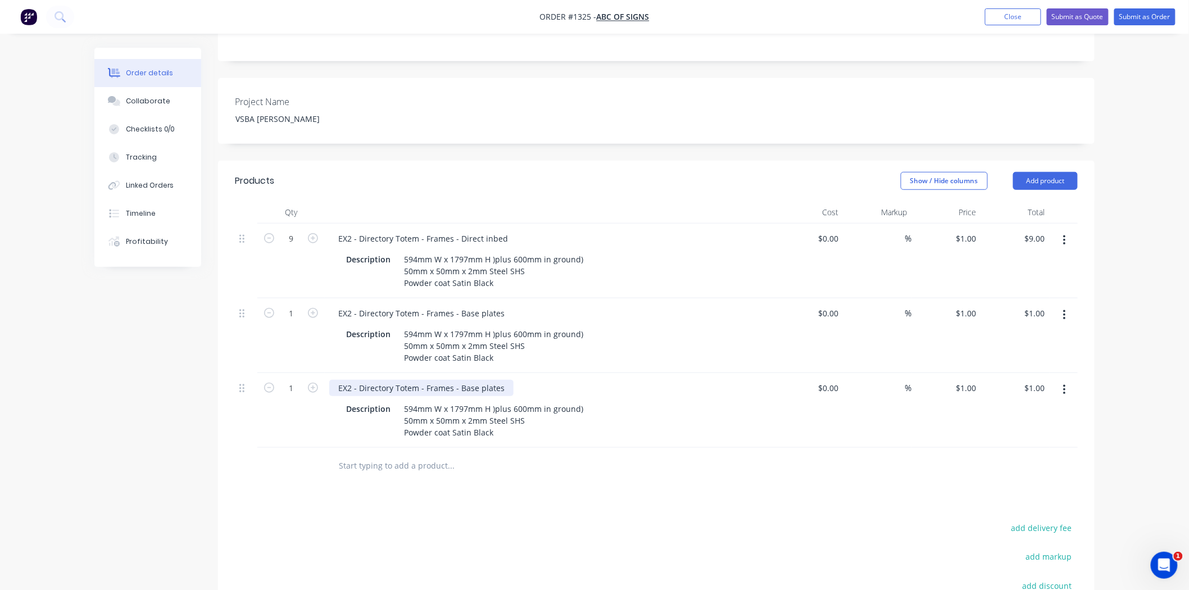
click at [461, 380] on div "EX2 - Directory Totem - Frames - Base plates" at bounding box center [421, 388] width 184 height 16
drag, startPoint x: 424, startPoint y: 353, endPoint x: 556, endPoint y: 355, distance: 132.6
click at [556, 380] on div "EX2 - Directory Totem - Frames - Base plates" at bounding box center [549, 388] width 441 height 16
drag, startPoint x: 402, startPoint y: 377, endPoint x: 416, endPoint y: 375, distance: 13.5
click at [416, 401] on div "594mm W x 1797mm H )plus 600mm in ground) 50mm x 50mm x 2mm Steel SHS Powder co…" at bounding box center [494, 421] width 188 height 40
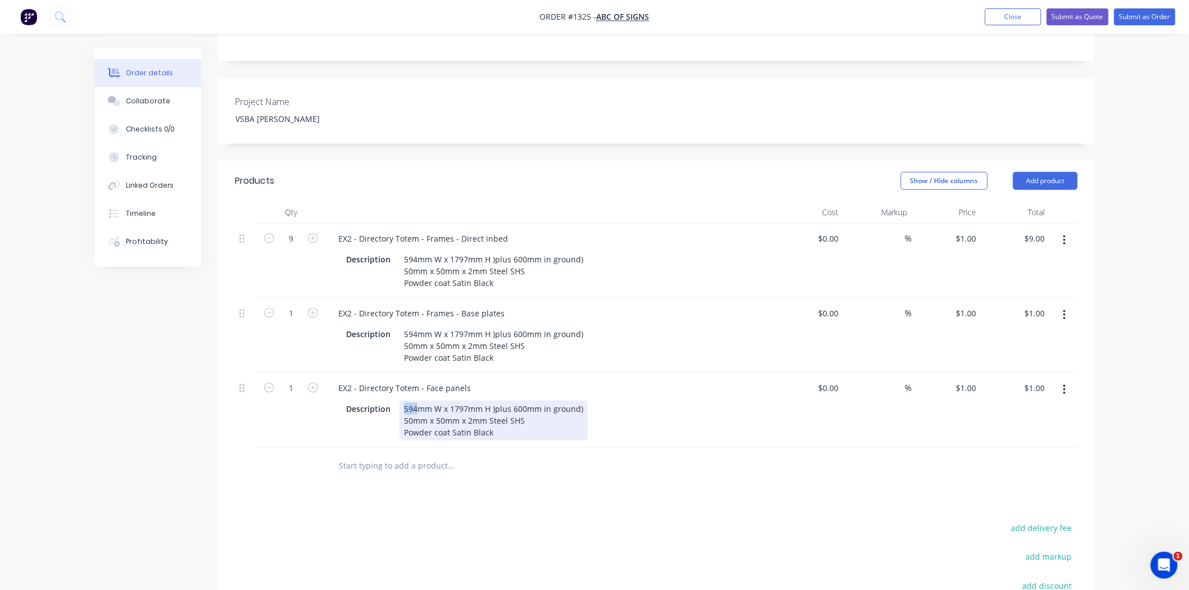
click at [420, 401] on div "594mm W x 1797mm H )plus 600mm in ground) 50mm x 50mm x 2mm Steel SHS Powder co…" at bounding box center [494, 421] width 188 height 40
drag, startPoint x: 416, startPoint y: 374, endPoint x: 395, endPoint y: 377, distance: 21.5
click at [395, 401] on div "Description 594mm W x 1797mm H )plus 600mm in ground) 50mm x 50mm x 2mm Steel S…" at bounding box center [547, 421] width 411 height 40
drag, startPoint x: 490, startPoint y: 375, endPoint x: 610, endPoint y: 406, distance: 124.2
click at [610, 406] on div "Description 600mm W x 1800mm H )plus 600mm in ground) 50mm x 50mm x 2mm Steel S…" at bounding box center [547, 421] width 411 height 40
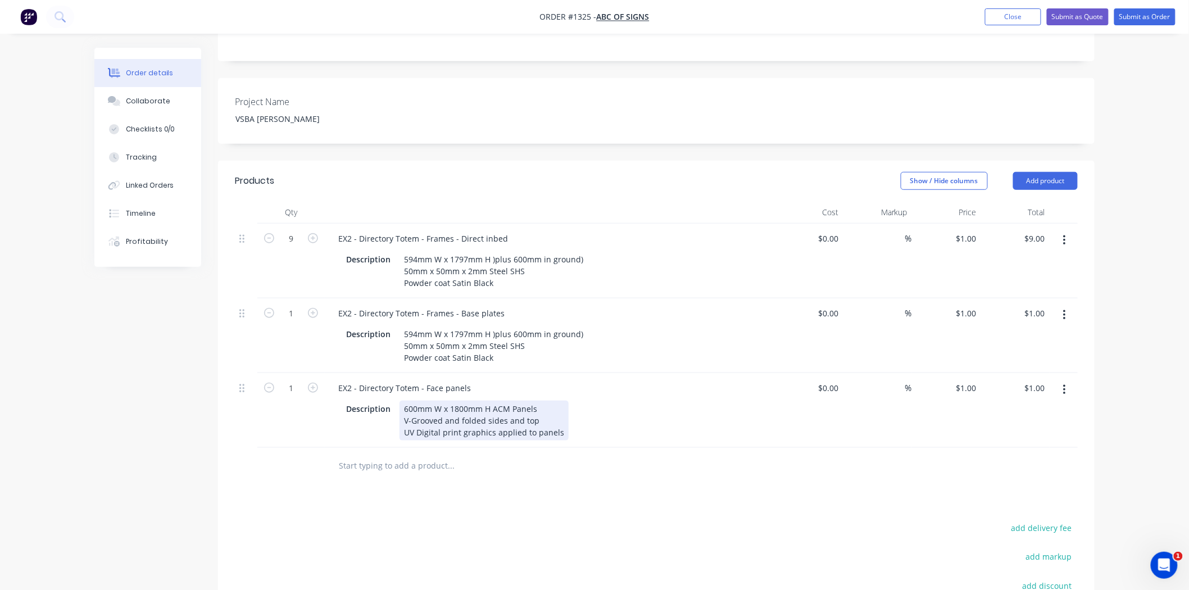
click at [557, 401] on div "600mm W x 1800mm H ACM Panels V-Grooved and folded sides and top UV Digital pri…" at bounding box center [484, 421] width 169 height 40
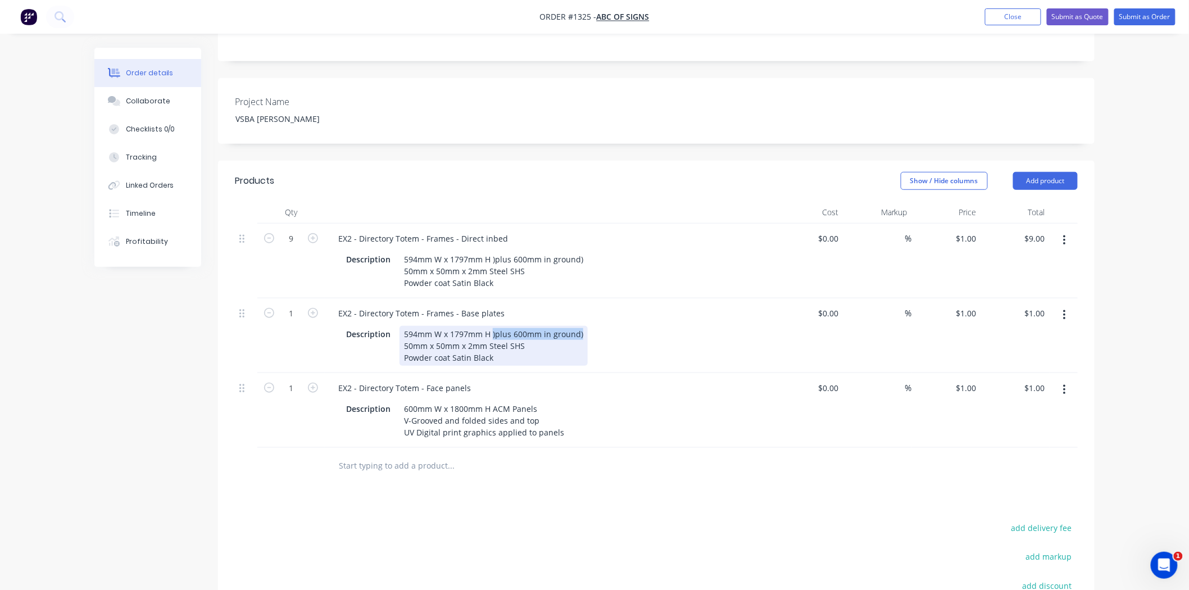
drag, startPoint x: 493, startPoint y: 301, endPoint x: 597, endPoint y: 296, distance: 104.6
click at [597, 326] on div "Description 594mm W x 1797mm H )plus 600mm in ground) 50mm x 50mm x 2mm Steel S…" at bounding box center [547, 346] width 411 height 40
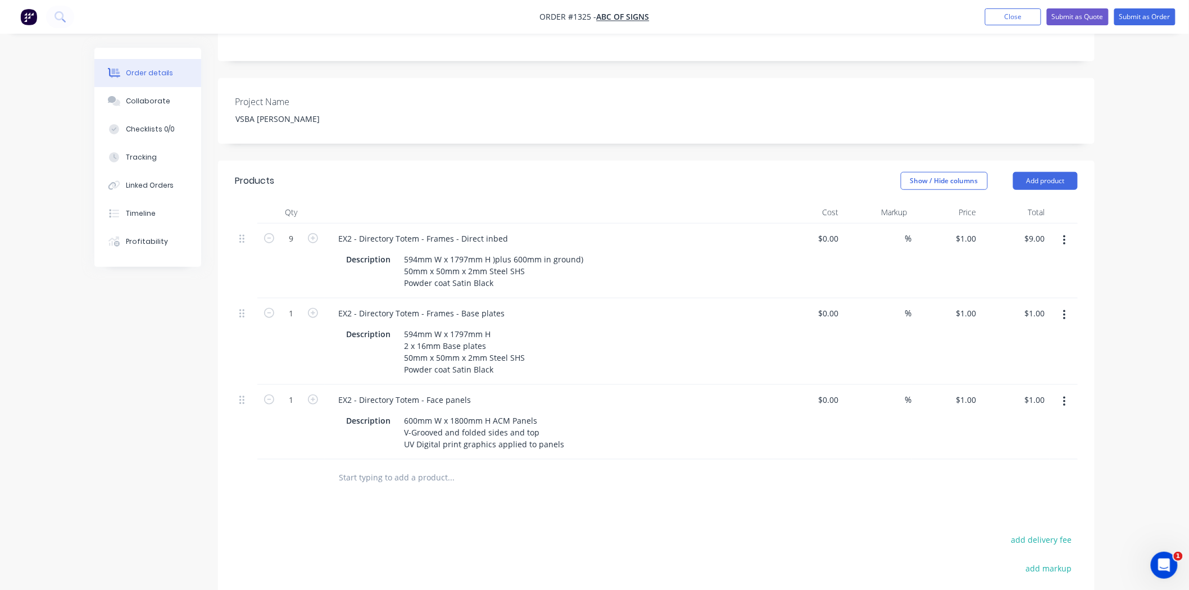
click at [637, 473] on div "Products Show / Hide columns Add product Qty Cost Markup Price Total 9 EX2 - Di…" at bounding box center [656, 463] width 877 height 605
click at [1062, 392] on button "button" at bounding box center [1064, 402] width 26 height 20
click at [1038, 446] on div "Duplicate" at bounding box center [1024, 454] width 87 height 16
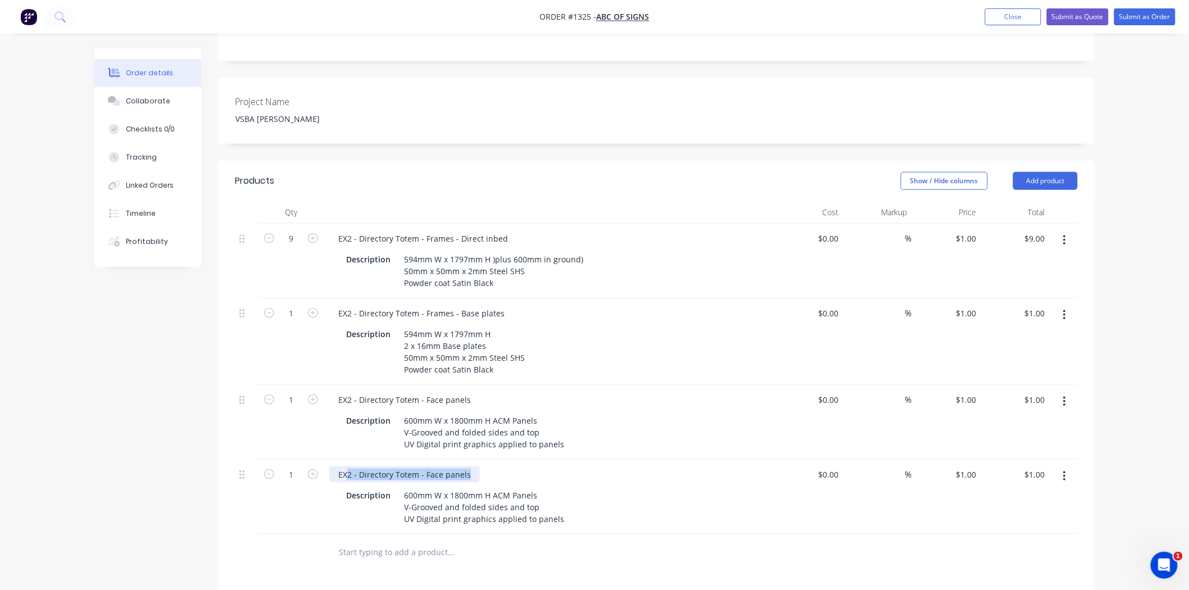
drag, startPoint x: 347, startPoint y: 438, endPoint x: 582, endPoint y: 439, distance: 235.5
click at [581, 466] on div "EX2 - Directory Totem - Face panels" at bounding box center [549, 474] width 441 height 16
drag, startPoint x: 402, startPoint y: 462, endPoint x: 618, endPoint y: 506, distance: 220.2
click at [618, 506] on div "Qty Cost Markup Price Total 9 EX2 - Directory Totem - Frames - Direct inbed Des…" at bounding box center [656, 386] width 877 height 370
click at [407, 487] on div "600mm W x 1800mm H ACM Panels V-Grooved and folded sides and top UV Digital pri…" at bounding box center [484, 507] width 169 height 40
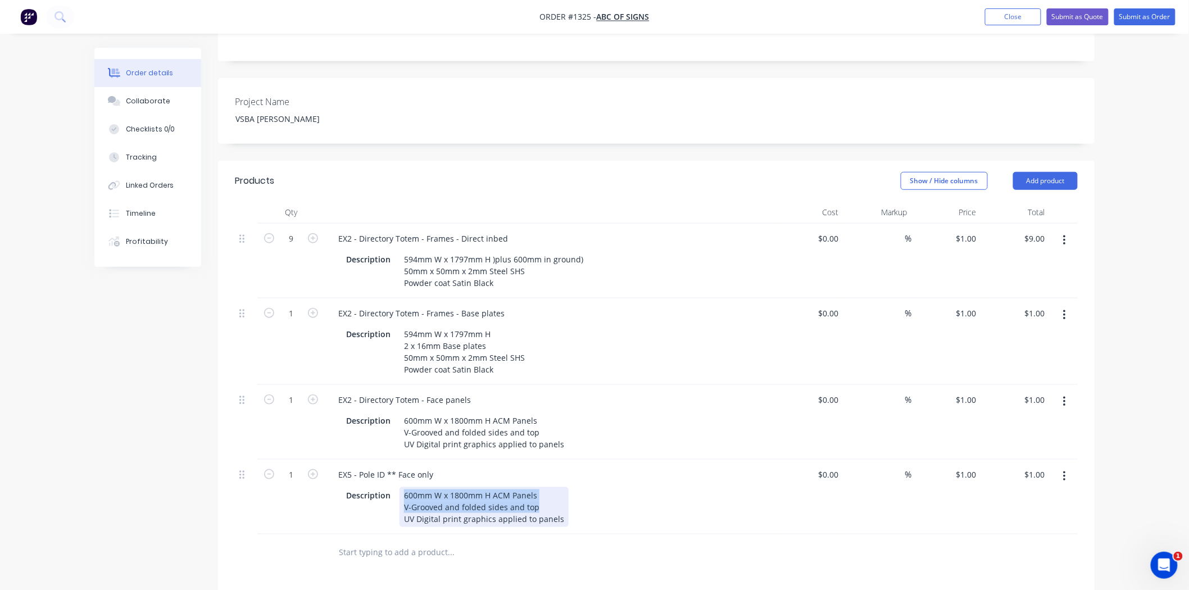
drag, startPoint x: 468, startPoint y: 468, endPoint x: 617, endPoint y: 478, distance: 149.8
click at [617, 487] on div "Description 600mm W x 1800mm H ACM Panels V-Grooved and folded sides and top UV…" at bounding box center [547, 507] width 411 height 40
paste div
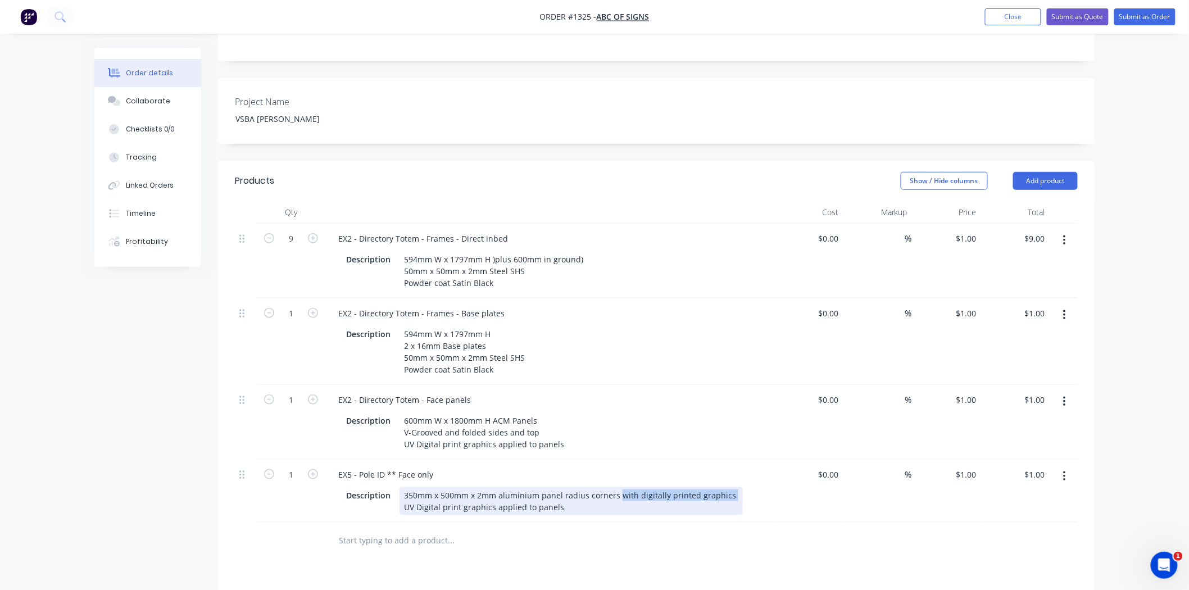
drag, startPoint x: 618, startPoint y: 463, endPoint x: 782, endPoint y: 468, distance: 164.2
click at [781, 468] on div "1 EX5 - Pole ID ** Face only Description 350mm x 500mm x 2mm aluminium panel ra…" at bounding box center [656, 491] width 843 height 63
click at [773, 523] on div at bounding box center [656, 541] width 843 height 37
click at [317, 469] on icon "button" at bounding box center [313, 474] width 10 height 10
type input "2"
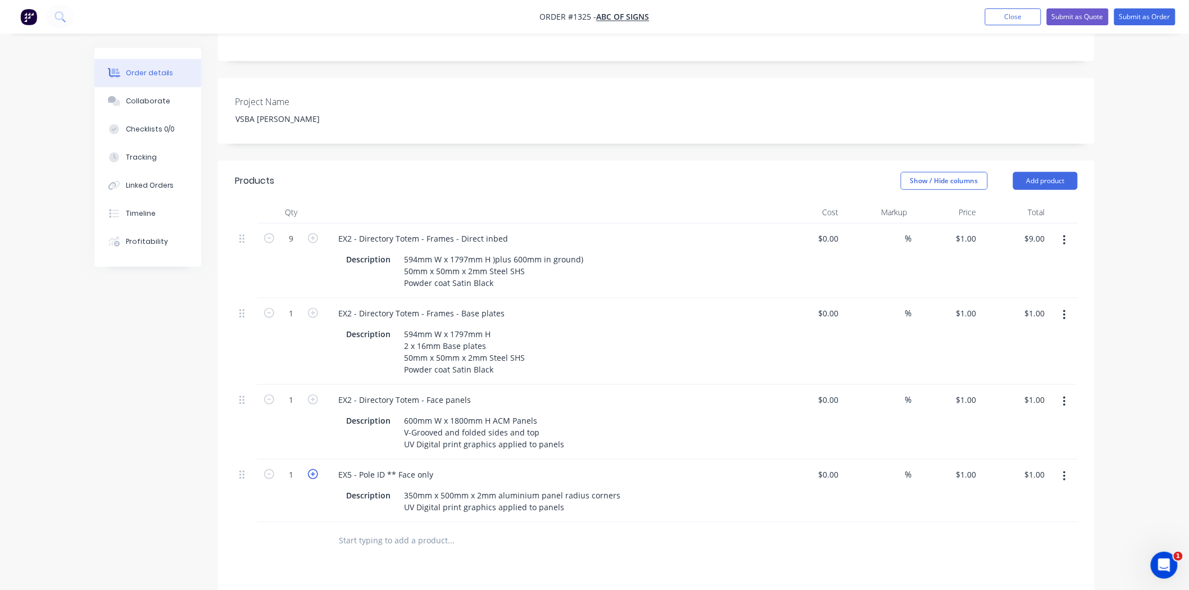
type input "$2.00"
click at [295, 392] on input "1" at bounding box center [290, 400] width 29 height 17
type input "18"
type input "$18.00"
click at [296, 305] on input "1" at bounding box center [290, 313] width 29 height 17
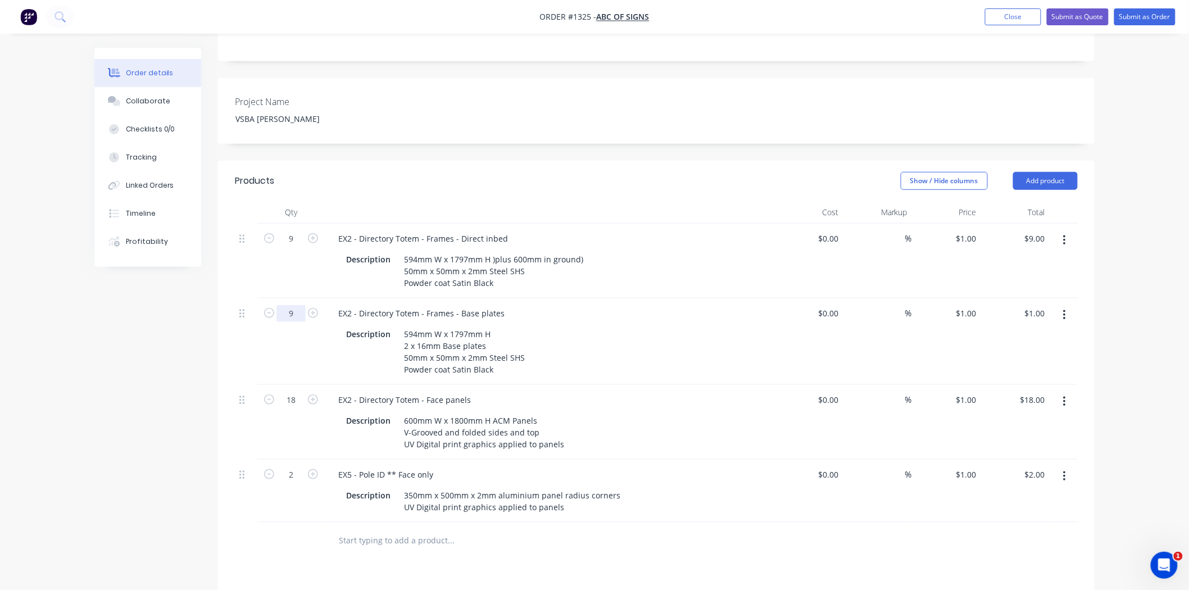
type input "9"
type input "$9.00"
click at [682, 537] on div "Products Show / Hide columns Add product Qty Cost Markup Price Total 9 EX2 - Di…" at bounding box center [656, 495] width 877 height 668
click at [900, 230] on input at bounding box center [898, 238] width 13 height 16
type input "40"
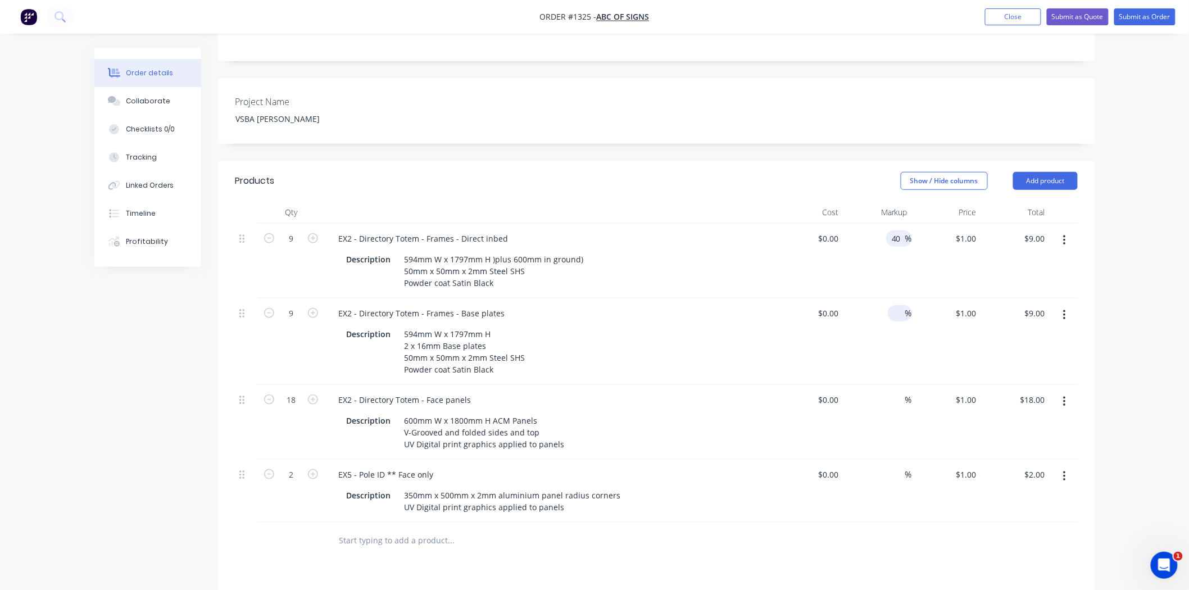
type input "$0.00"
click at [894, 305] on input at bounding box center [898, 313] width 13 height 16
type input "40"
type input "$0.00"
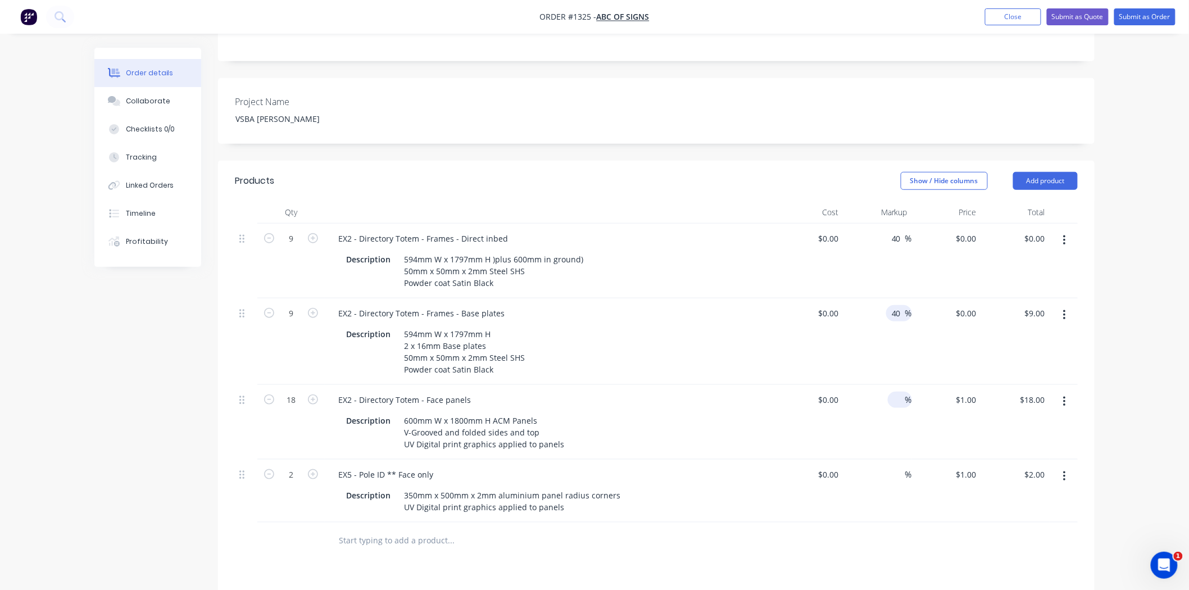
type input "$0.00"
click at [897, 392] on input at bounding box center [898, 400] width 13 height 16
type input "50"
type input "$0.00"
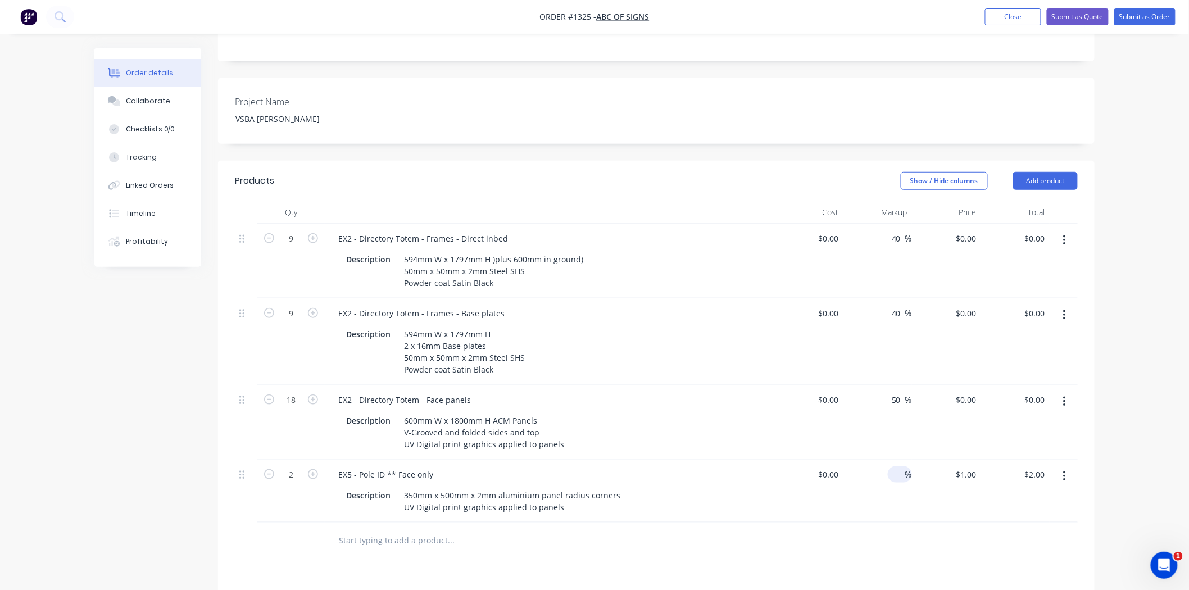
click at [898, 466] on input at bounding box center [898, 474] width 13 height 16
type input "50"
type input "$0.00"
click at [856, 523] on div at bounding box center [656, 541] width 843 height 37
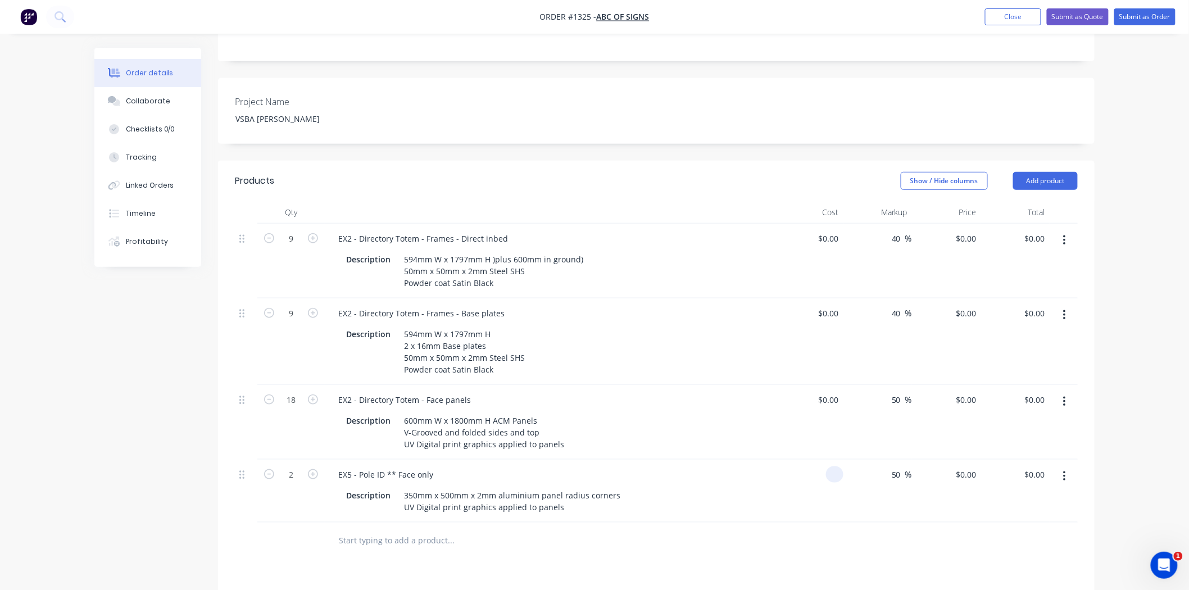
click at [828, 466] on div at bounding box center [834, 474] width 17 height 16
type input "43"
type input "$64.50"
type input "$129.00"
drag, startPoint x: 828, startPoint y: 441, endPoint x: 788, endPoint y: 547, distance: 113.5
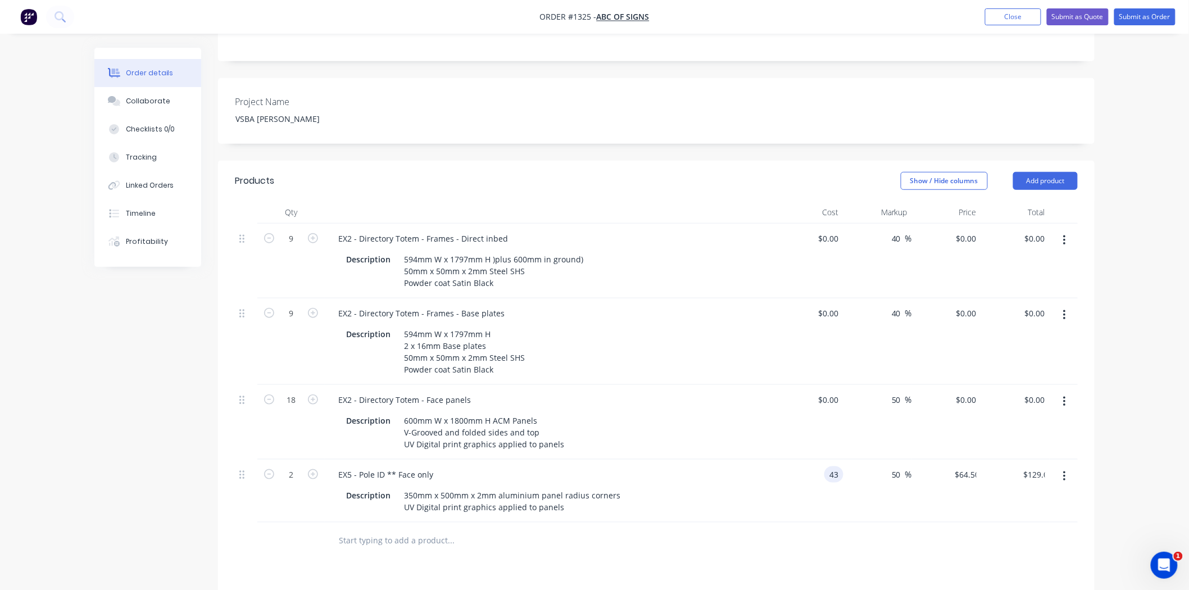
click at [835, 463] on div "43 43" at bounding box center [808, 491] width 69 height 63
type input "$43.00"
click at [774, 543] on div "Products Show / Hide columns Add product Qty Cost Markup Price Total 9 EX2 - Di…" at bounding box center [656, 495] width 877 height 668
click at [828, 392] on div at bounding box center [834, 400] width 17 height 16
click at [823, 385] on div "0 $0.00" at bounding box center [808, 422] width 69 height 75
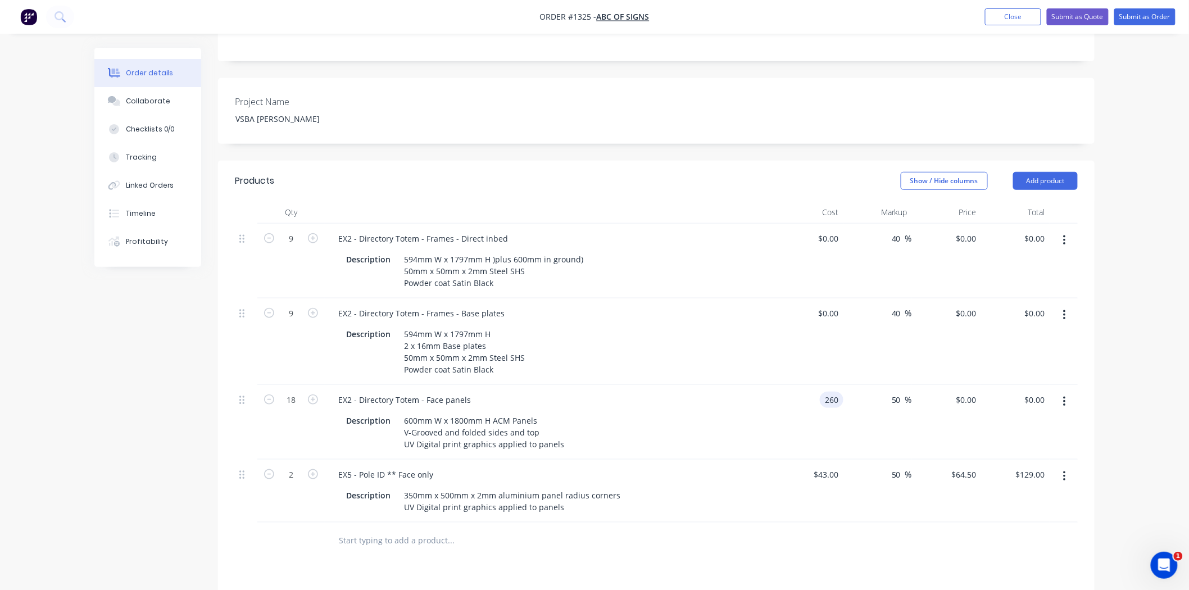
type input "$260.00"
type input "$390.00"
type input "$7,020.00"
click at [737, 523] on div at bounding box center [656, 541] width 843 height 37
drag, startPoint x: 897, startPoint y: 367, endPoint x: 890, endPoint y: 367, distance: 7.3
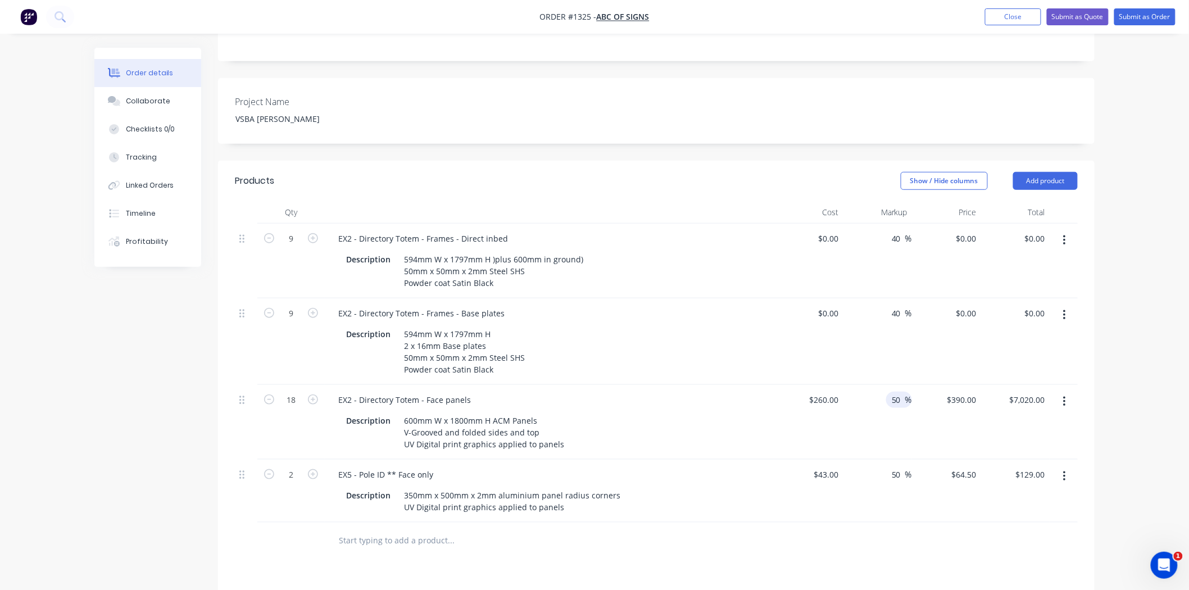
click at [891, 392] on input "50" at bounding box center [898, 400] width 15 height 16
type input "40"
type input "$364.00"
type input "$6,552.00"
click at [791, 523] on div at bounding box center [656, 541] width 843 height 37
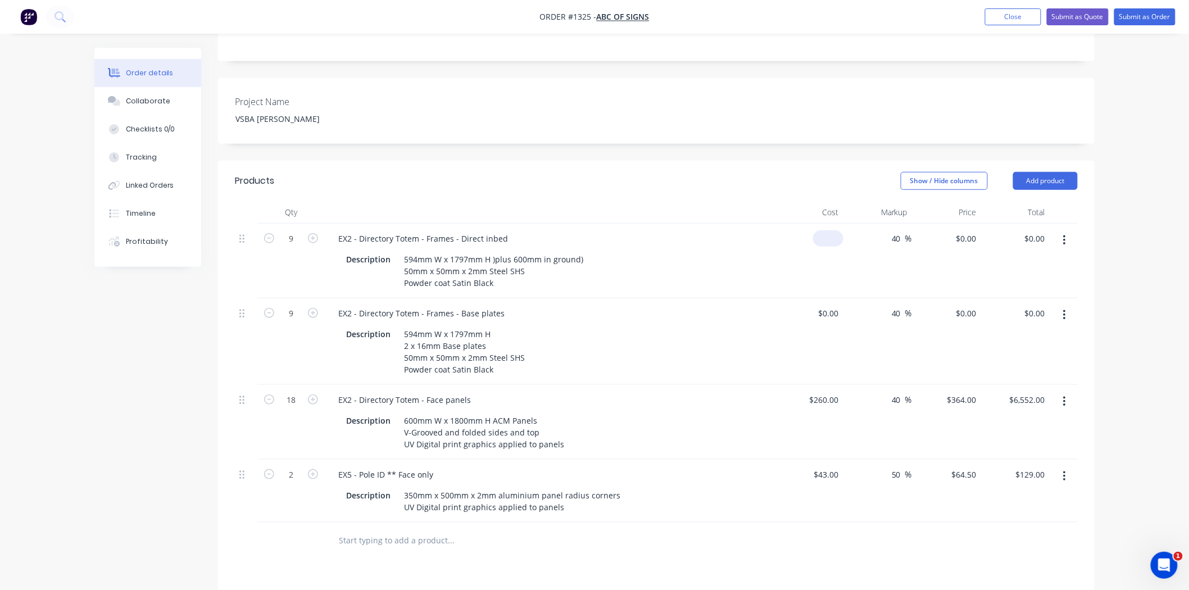
click at [830, 230] on div "$0.00" at bounding box center [831, 238] width 26 height 16
type input "$200.00"
type input "$280.00"
type input "$2,520.00"
click at [831, 305] on input at bounding box center [837, 313] width 13 height 16
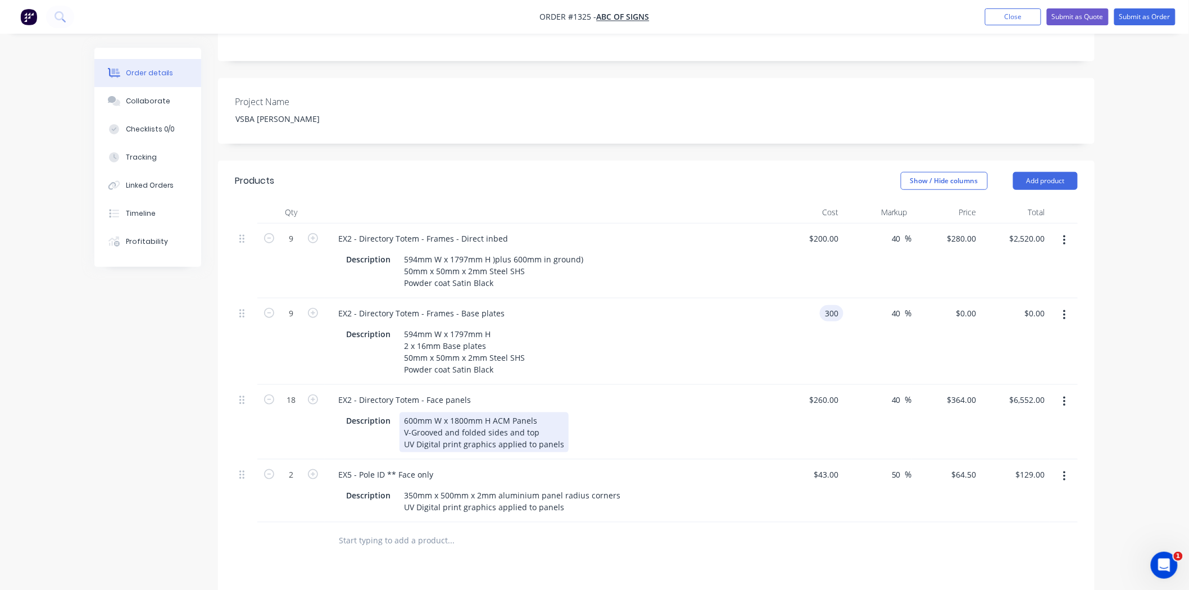
type input "$300.00"
type input "$420.00"
type input "$3,780.00"
click at [742, 412] on div "Description 600mm W x 1800mm H ACM Panels V-Grooved and folded sides and top UV…" at bounding box center [547, 432] width 411 height 40
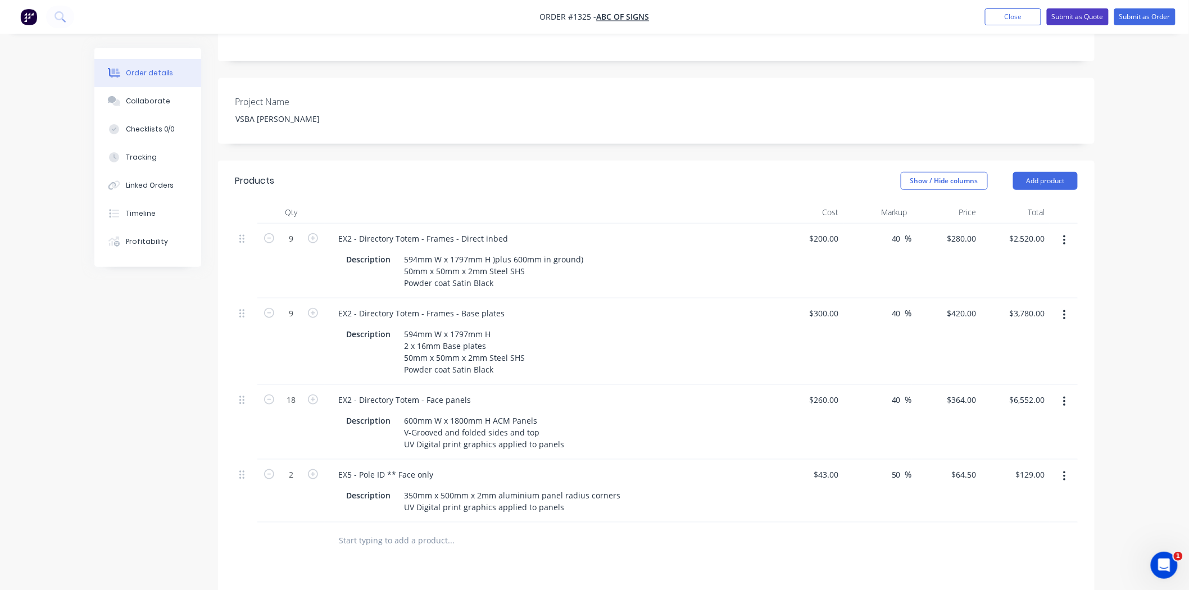
click at [1080, 18] on button "Submit as Quote" at bounding box center [1078, 16] width 62 height 17
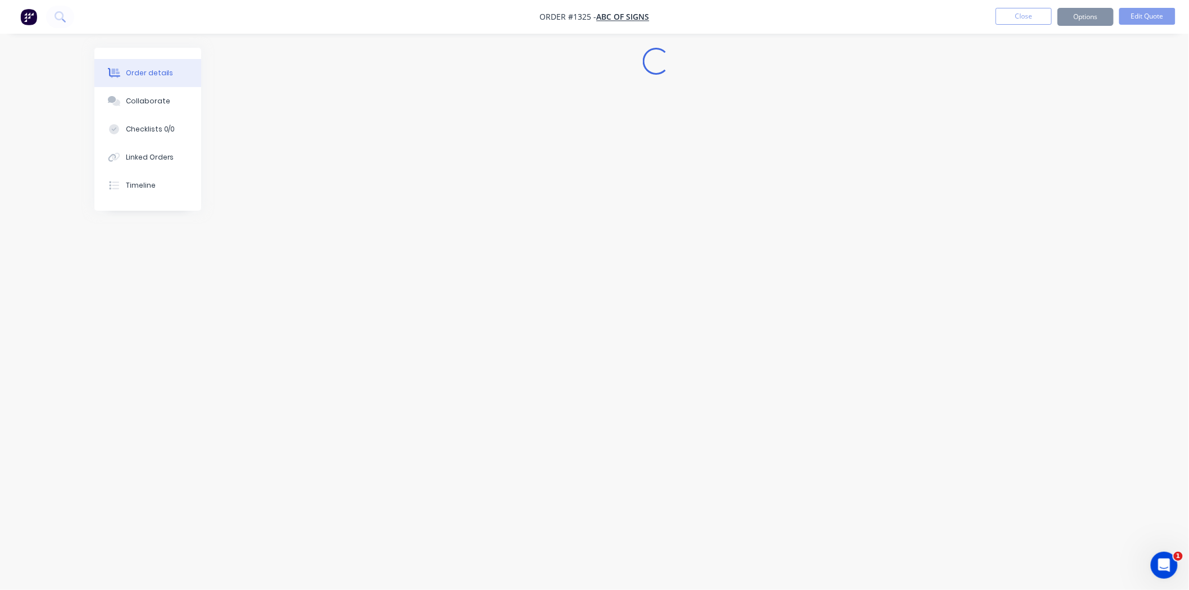
scroll to position [0, 0]
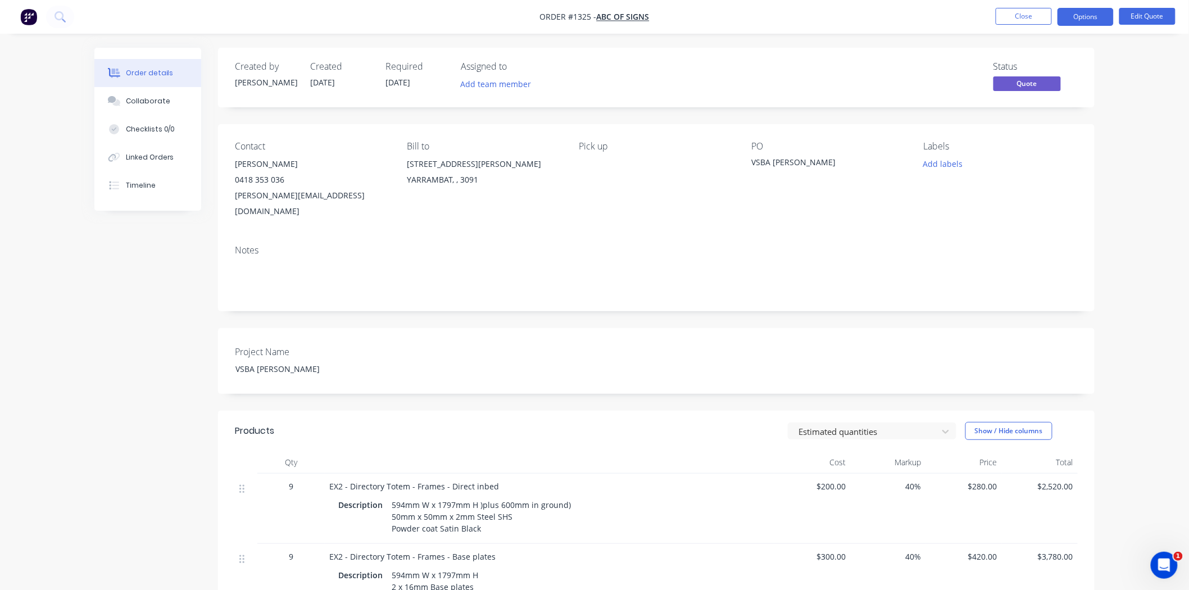
click at [1080, 18] on button "Options" at bounding box center [1086, 17] width 56 height 18
click at [1063, 63] on div "Quote" at bounding box center [1051, 68] width 103 height 16
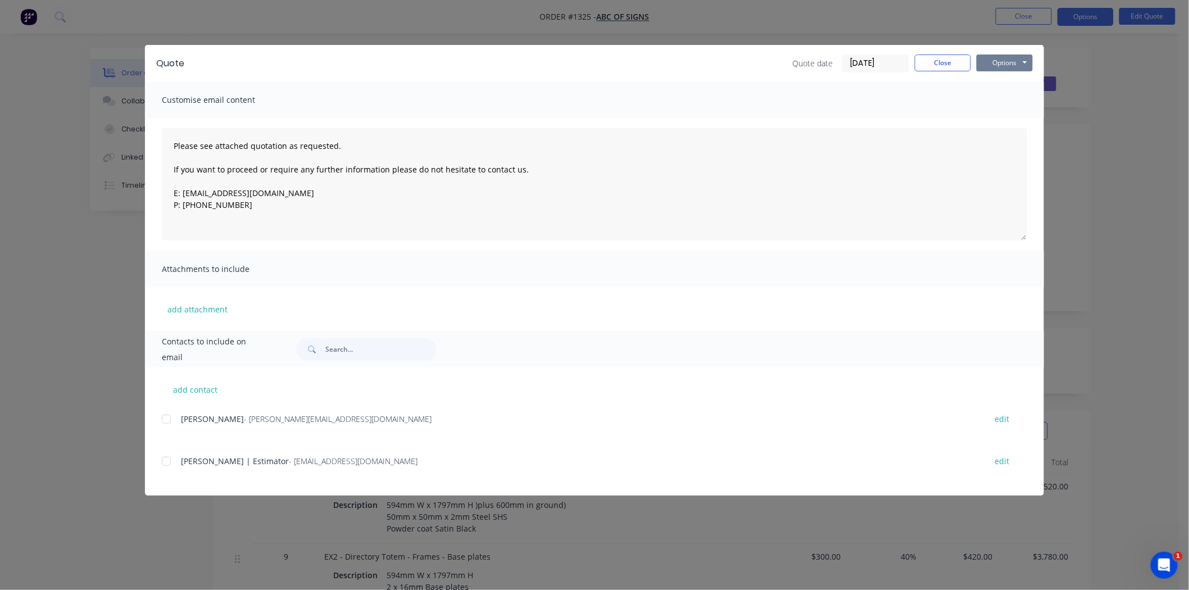
click at [987, 57] on button "Options" at bounding box center [1005, 63] width 56 height 17
click at [1000, 101] on button "Print" at bounding box center [1013, 101] width 72 height 19
click at [951, 67] on button "Close" at bounding box center [943, 63] width 56 height 17
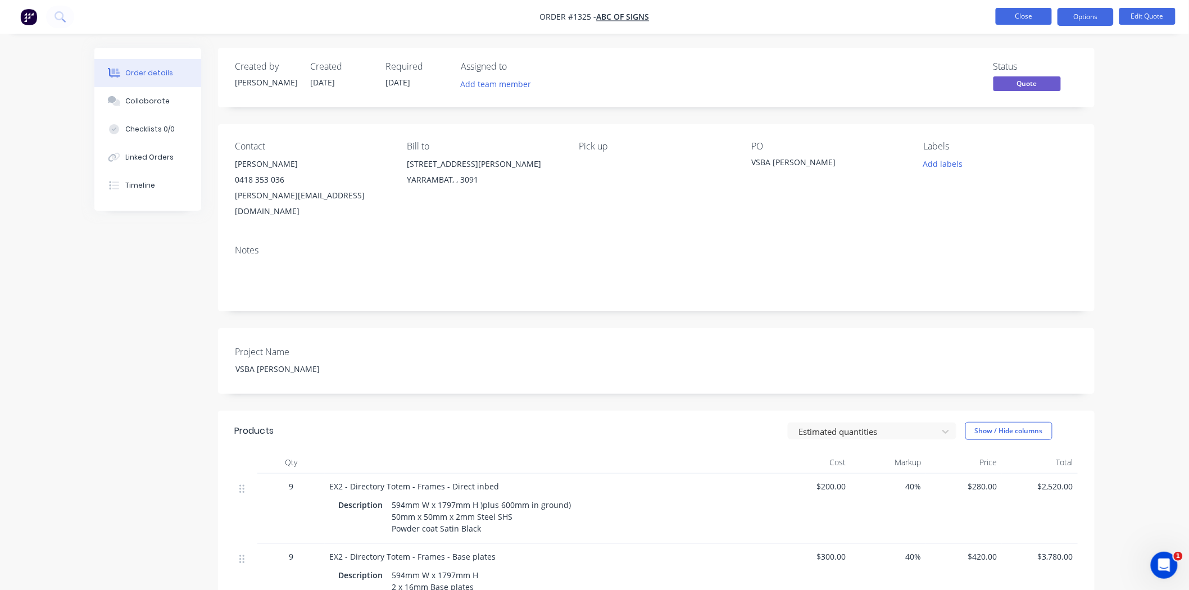
click at [1032, 12] on button "Close" at bounding box center [1024, 16] width 56 height 17
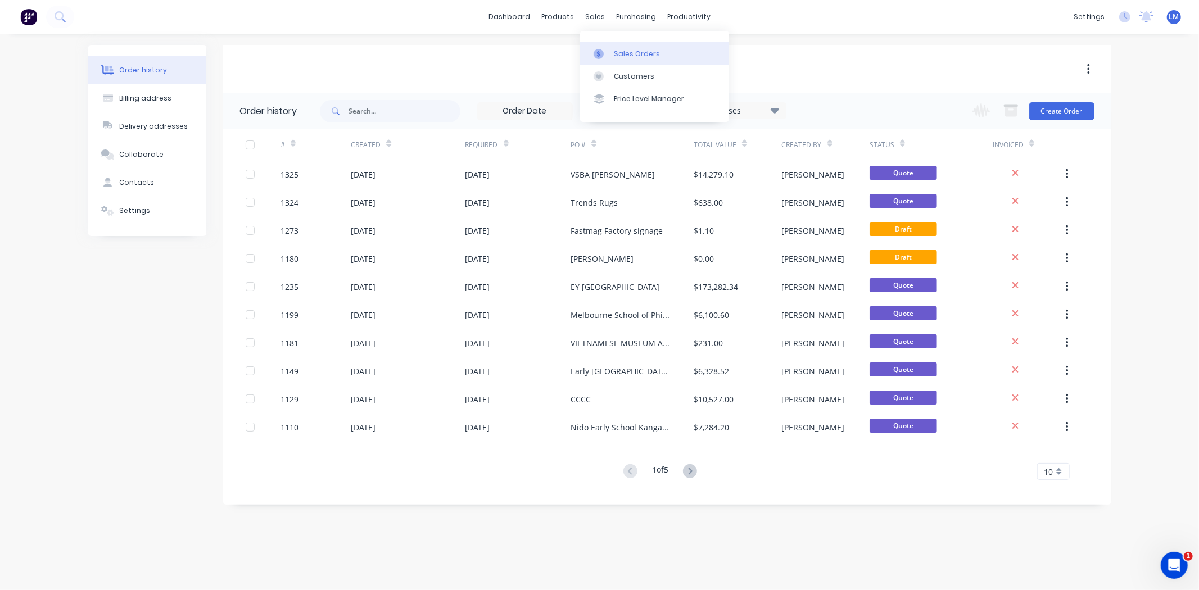
click at [615, 54] on div "Sales Orders" at bounding box center [637, 54] width 46 height 10
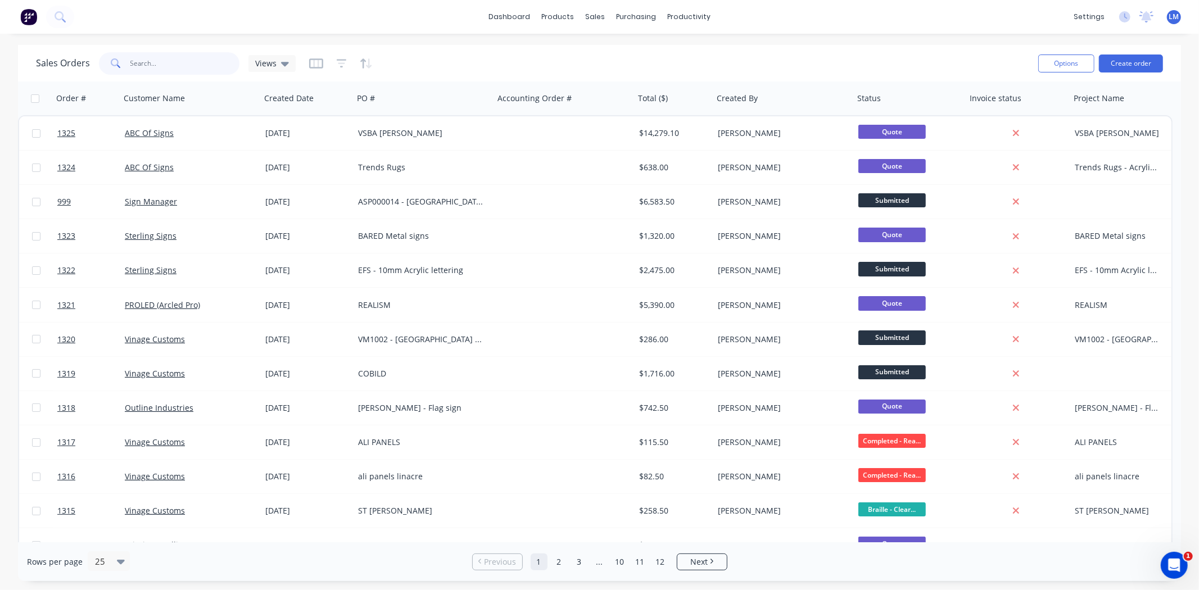
click at [167, 66] on input "text" at bounding box center [185, 63] width 110 height 22
type input "tren"
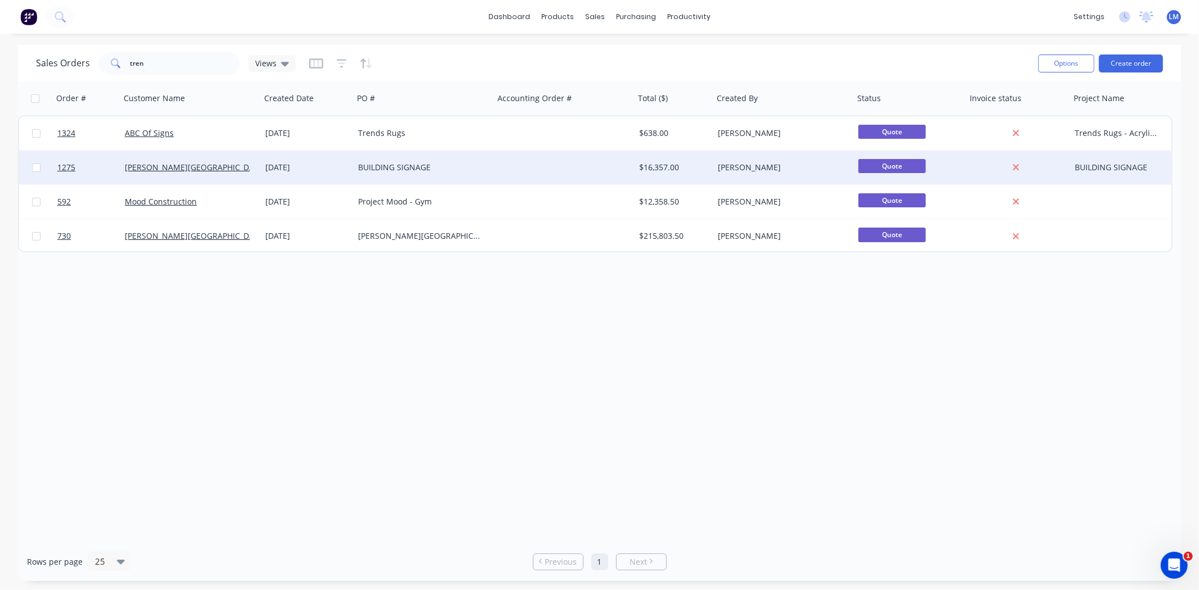
click at [393, 172] on div "BUILDING SIGNAGE" at bounding box center [420, 167] width 125 height 11
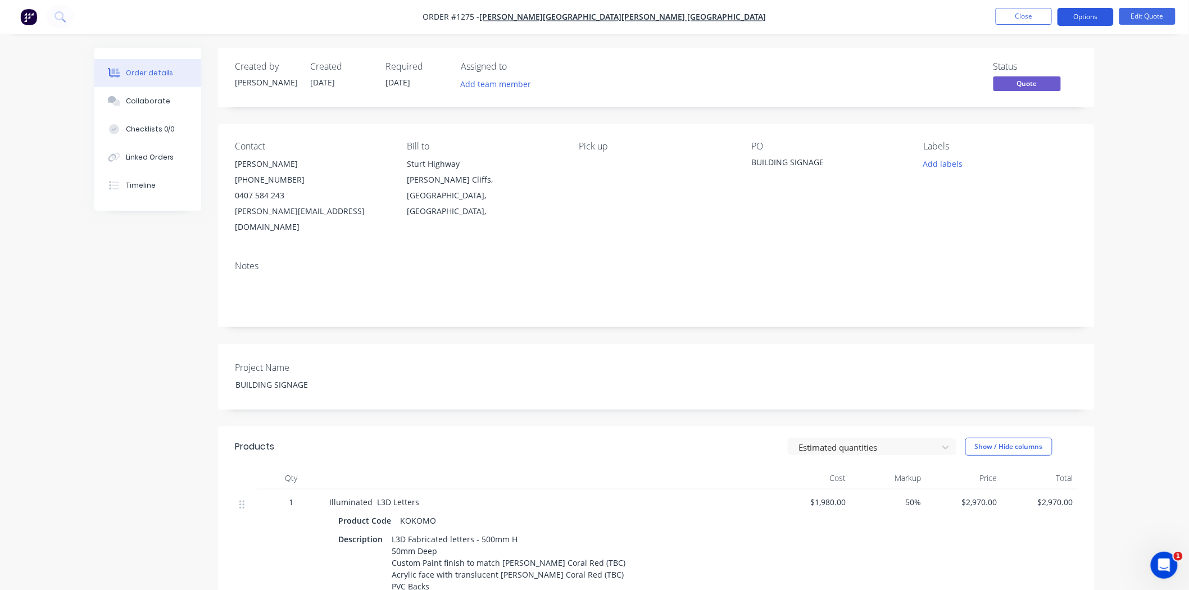
click at [1085, 12] on button "Options" at bounding box center [1086, 17] width 56 height 18
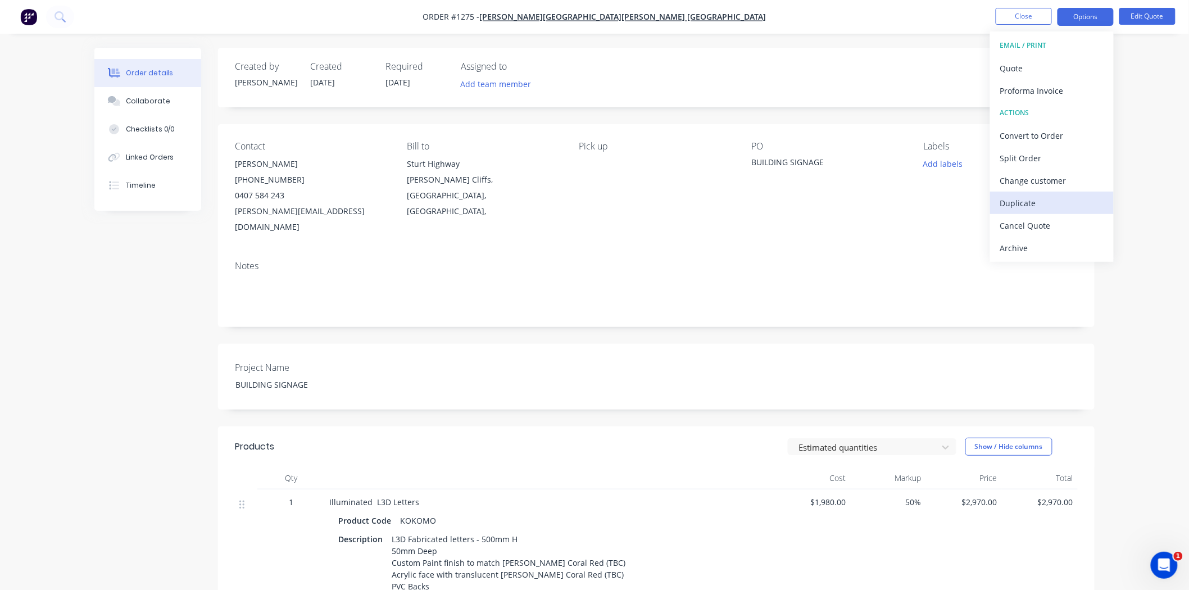
click at [1037, 197] on div "Duplicate" at bounding box center [1051, 203] width 103 height 16
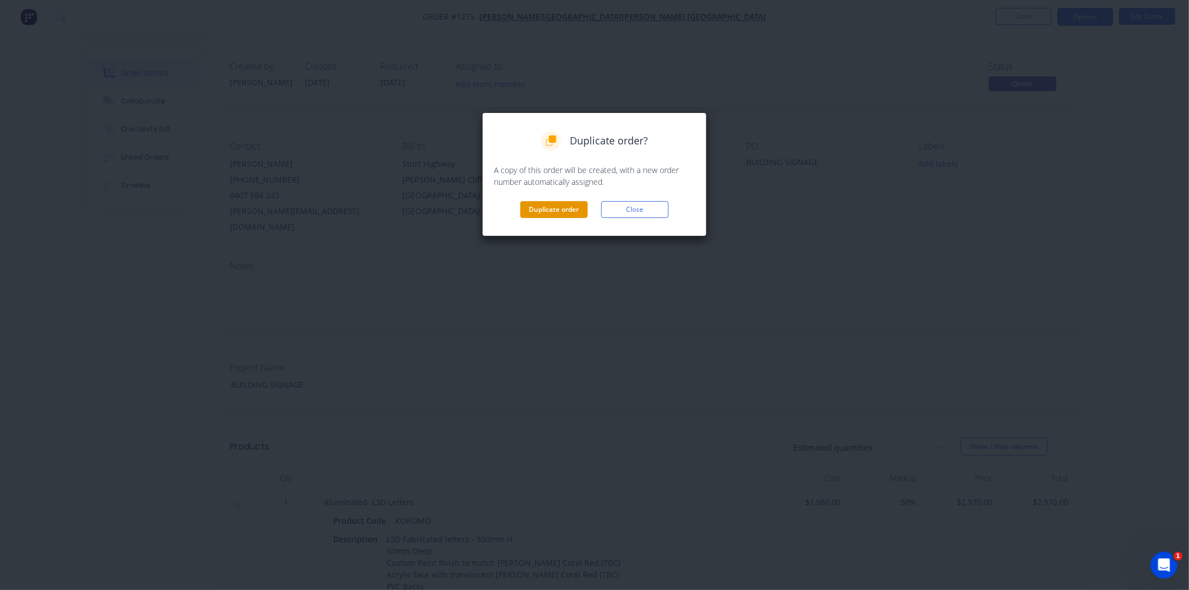
click at [543, 210] on button "Duplicate order" at bounding box center [553, 209] width 67 height 17
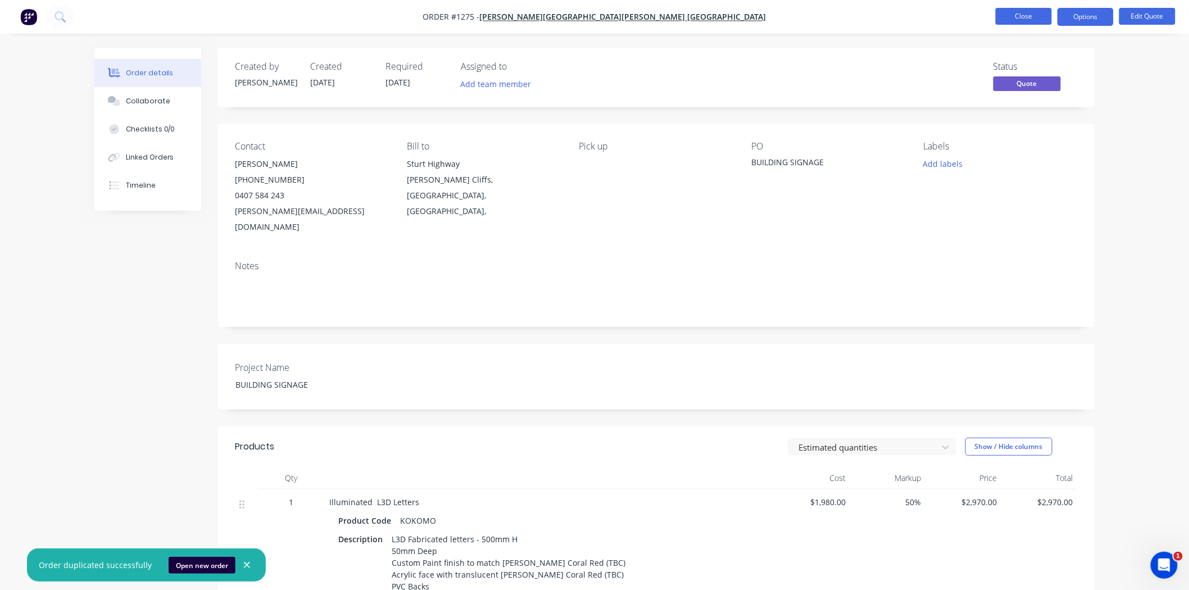
click at [1020, 18] on button "Close" at bounding box center [1024, 16] width 56 height 17
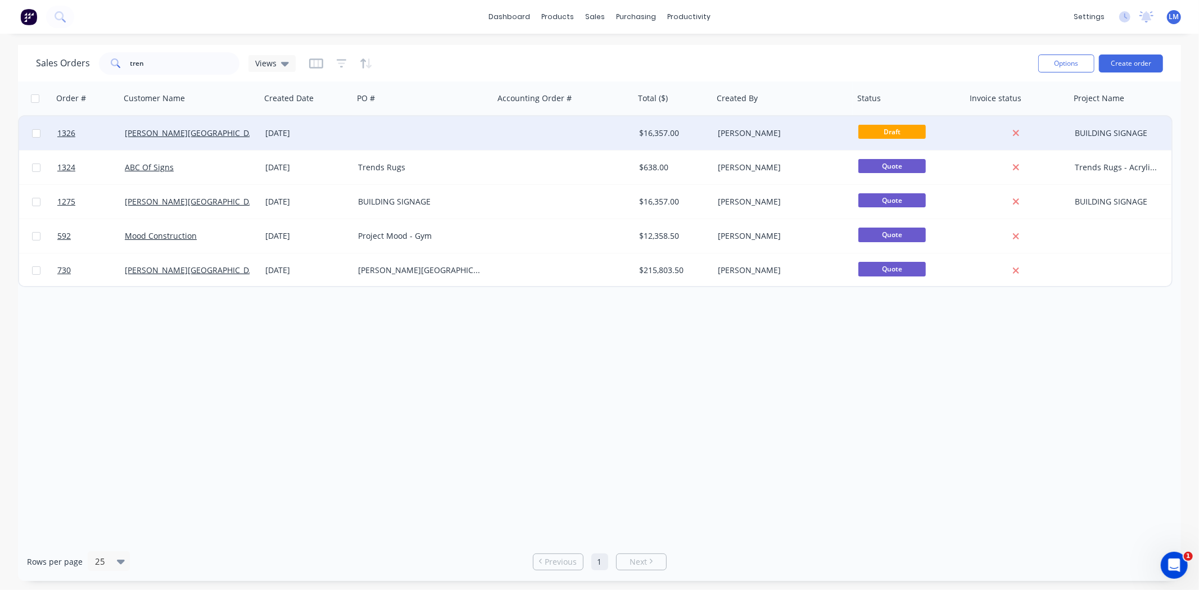
click at [482, 122] on div at bounding box center [423, 133] width 140 height 34
